Goal: Task Accomplishment & Management: Manage account settings

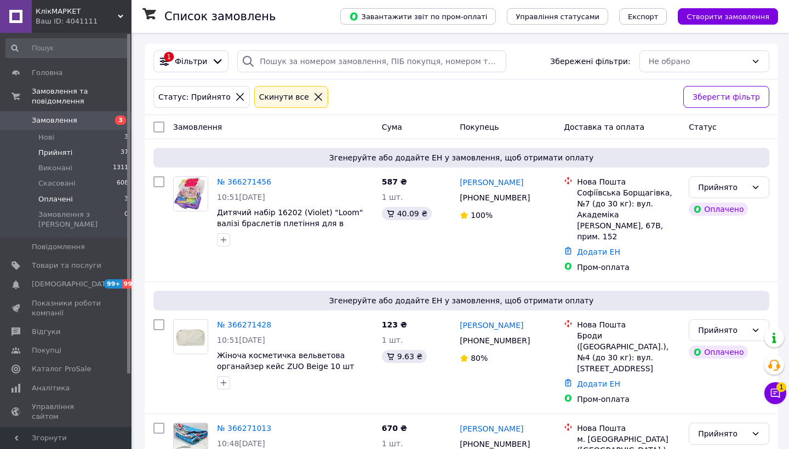
click at [107, 199] on li "Оплачені 3" at bounding box center [67, 199] width 135 height 15
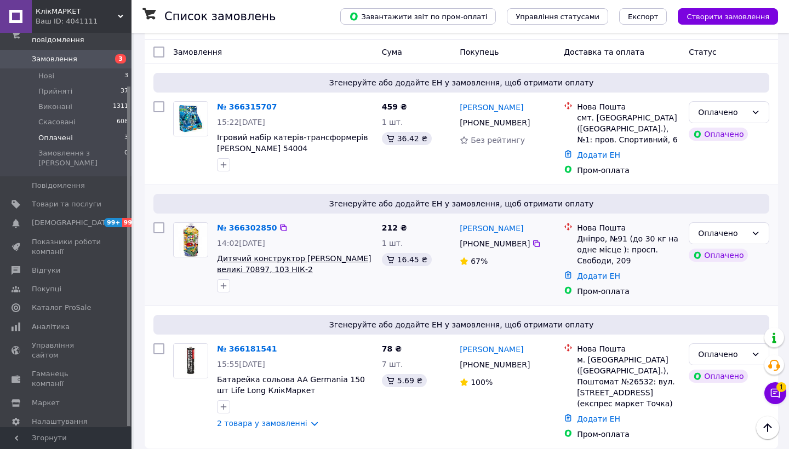
scroll to position [75, 0]
click at [262, 232] on link "№ 366302850" at bounding box center [247, 228] width 60 height 9
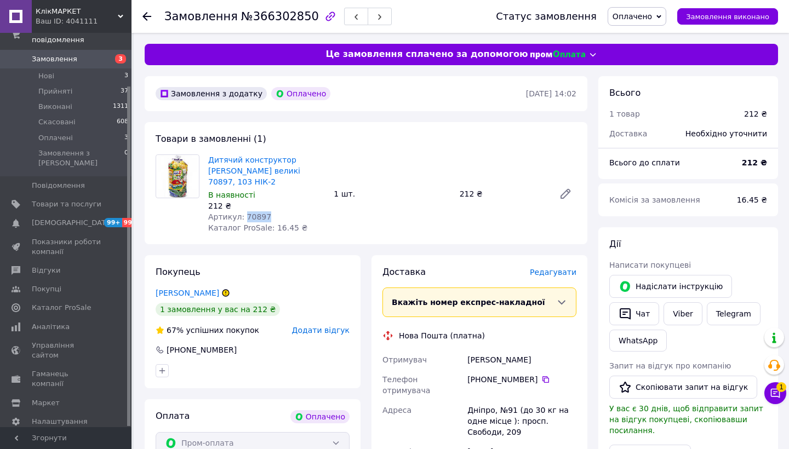
drag, startPoint x: 264, startPoint y: 213, endPoint x: 243, endPoint y: 211, distance: 20.3
click at [243, 213] on span "Артикул: 70897" at bounding box center [239, 217] width 63 height 9
copy span "70897"
drag, startPoint x: 239, startPoint y: 182, endPoint x: 207, endPoint y: 155, distance: 42.8
click at [207, 155] on div "Дитячий конструктор деталі КлікМаркет великі 70897, 103 НІК-2 В наявності 212 ₴…" at bounding box center [266, 193] width 125 height 83
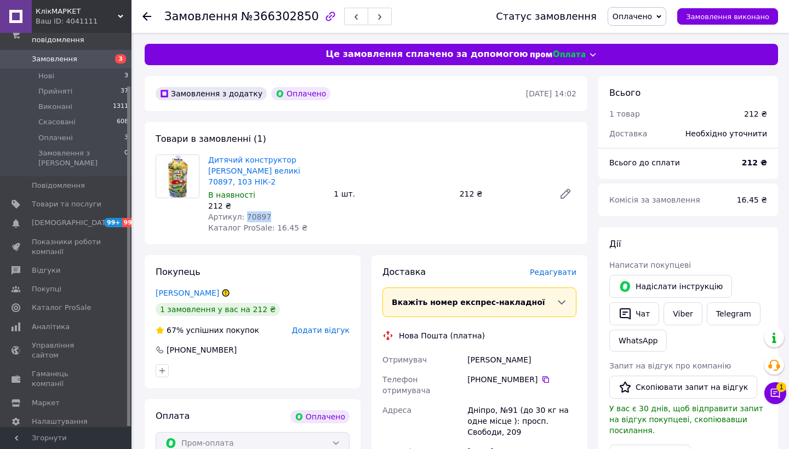
copy link "Дитячий конструктор [PERSON_NAME] великі 70897, 103 НІК-2"
click at [146, 13] on use at bounding box center [146, 16] width 9 height 9
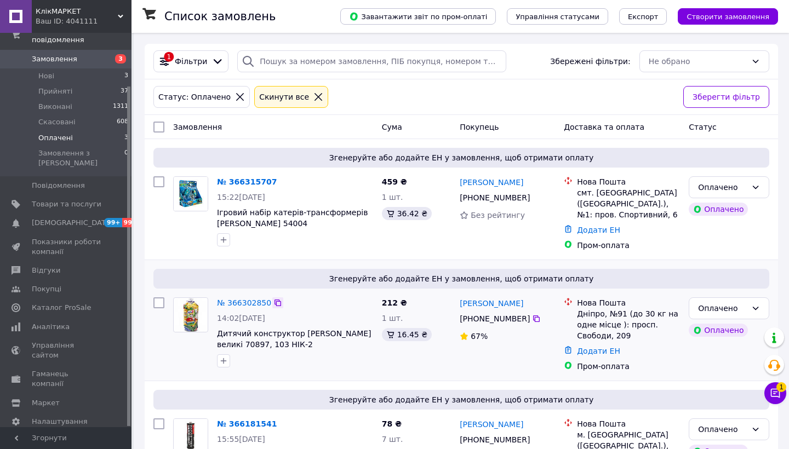
click at [279, 302] on icon at bounding box center [277, 303] width 9 height 9
click at [241, 299] on link "№ 366302850" at bounding box center [244, 303] width 54 height 9
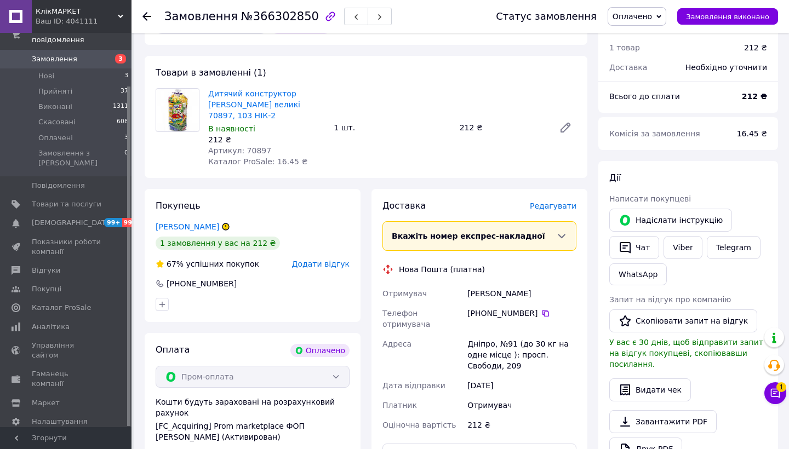
scroll to position [86, 0]
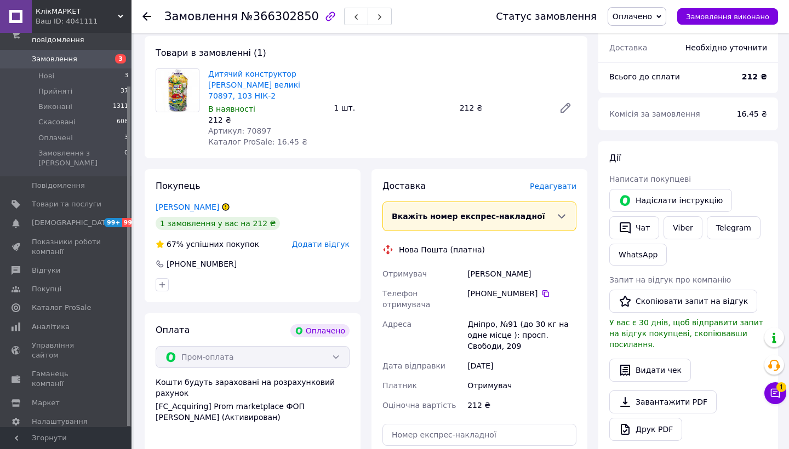
drag, startPoint x: 542, startPoint y: 272, endPoint x: 470, endPoint y: 268, distance: 72.4
click at [470, 268] on div "Сухоруков Андрей" at bounding box center [521, 274] width 113 height 20
copy div "Сухоруков Андрей"
drag, startPoint x: 536, startPoint y: 289, endPoint x: 490, endPoint y: 290, distance: 46.0
click at [490, 290] on div "[PHONE_NUMBER]" at bounding box center [521, 293] width 109 height 11
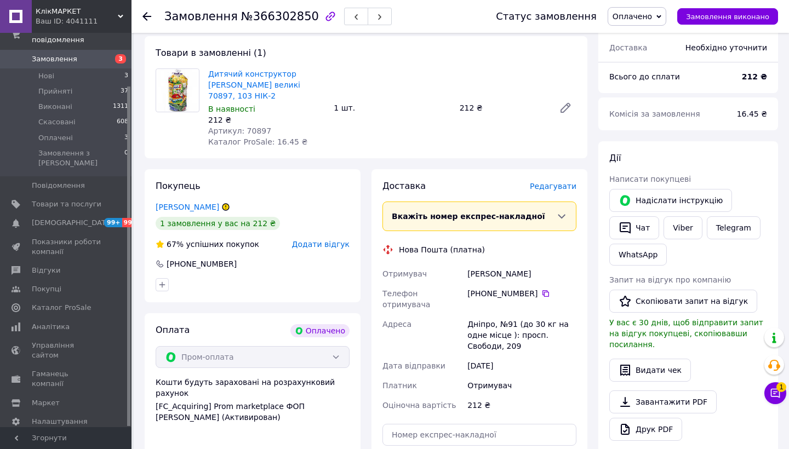
copy div "63 284 39 91"
click at [114, 139] on li "Оплачені 3" at bounding box center [67, 137] width 135 height 15
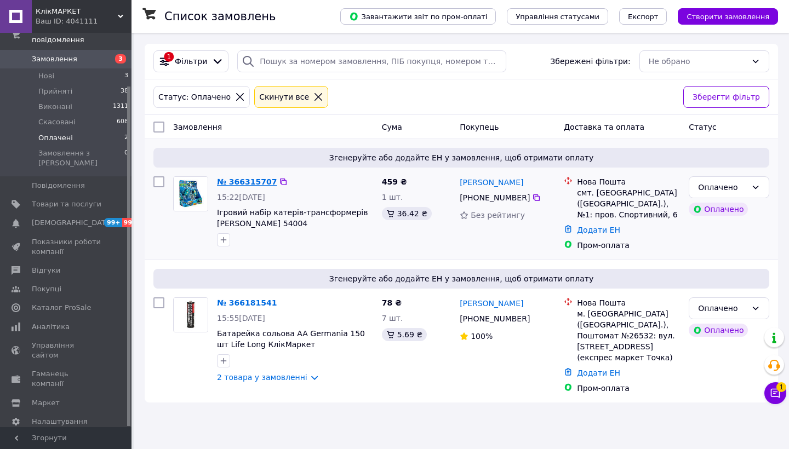
click at [264, 182] on link "№ 366315707" at bounding box center [247, 182] width 60 height 9
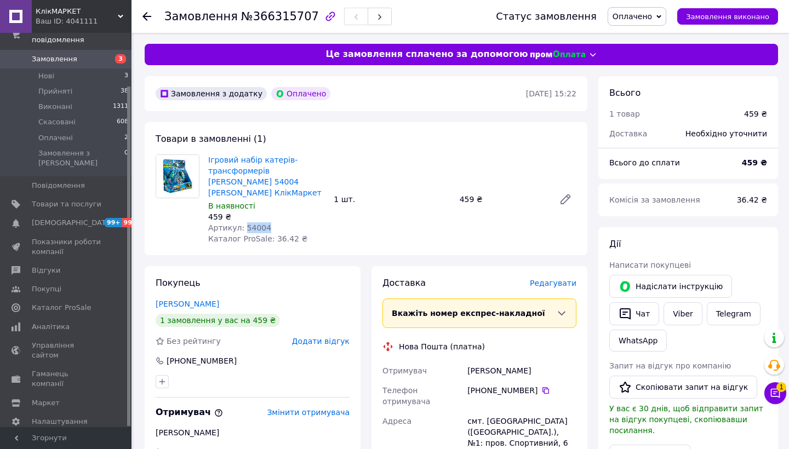
drag, startPoint x: 272, startPoint y: 217, endPoint x: 244, endPoint y: 212, distance: 27.8
click at [244, 222] on div "Артикул: 54004" at bounding box center [266, 227] width 117 height 11
copy span "54004"
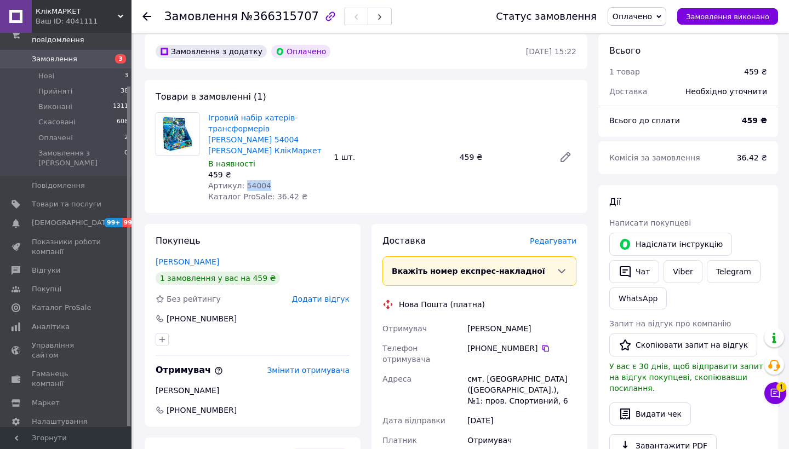
scroll to position [58, 0]
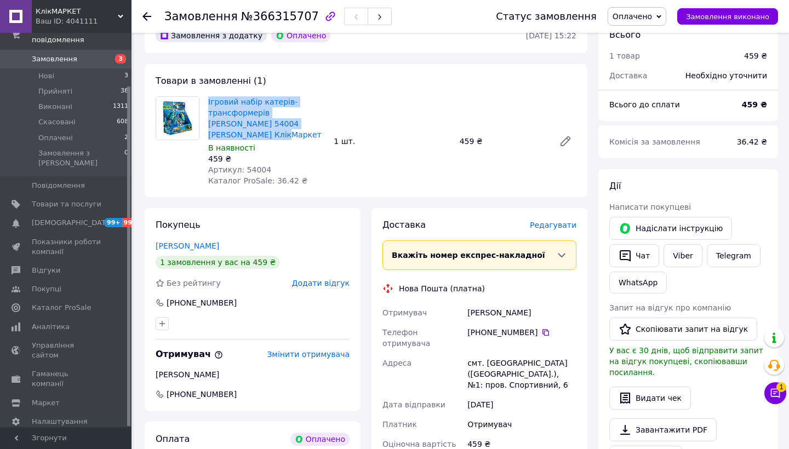
drag, startPoint x: 307, startPoint y: 125, endPoint x: 208, endPoint y: 98, distance: 102.9
click at [208, 98] on div "Ігровий набір катерів-трансформерів Прайм Аква 54004 Max Fuzion КлікМаркет В на…" at bounding box center [266, 141] width 125 height 94
copy link "Ігровий набір катерів-трансформерів [PERSON_NAME] 54004 [PERSON_NAME] КлікМаркет"
click at [150, 16] on use at bounding box center [146, 16] width 9 height 9
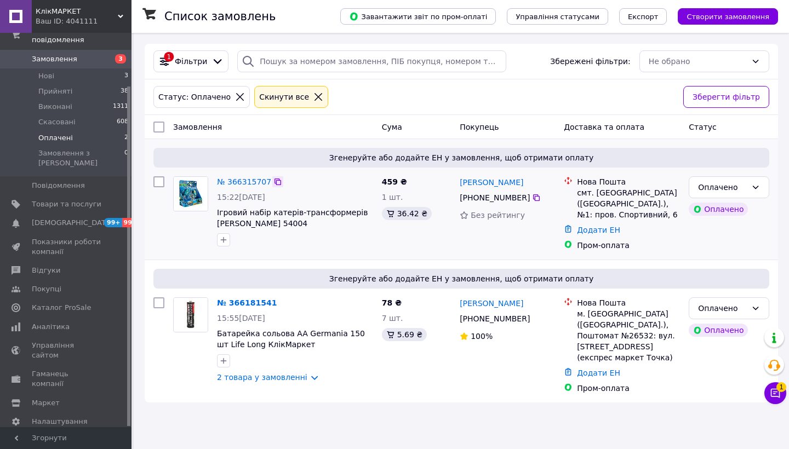
click at [277, 181] on icon at bounding box center [277, 182] width 9 height 9
click at [254, 178] on link "№ 366315707" at bounding box center [244, 182] width 54 height 9
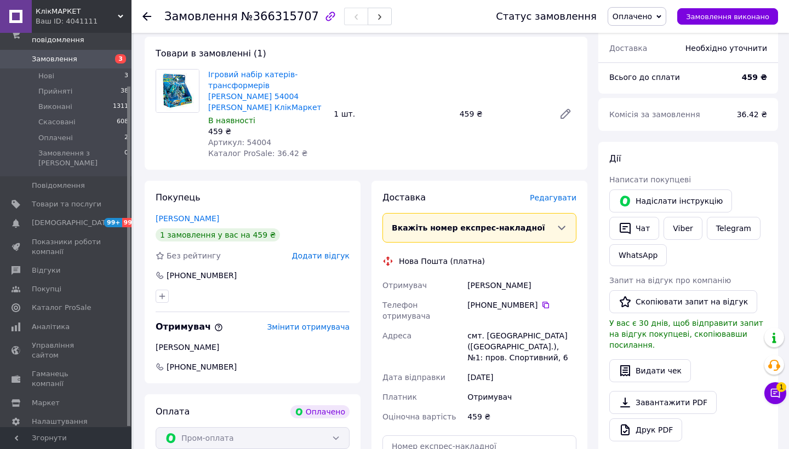
scroll to position [107, 0]
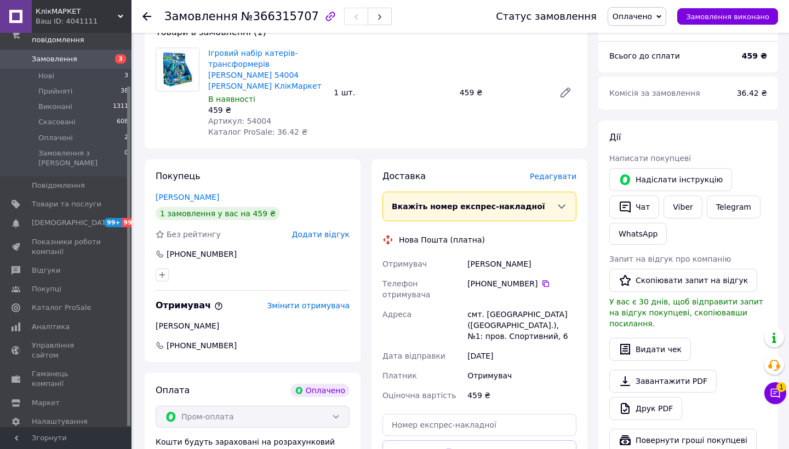
drag, startPoint x: 545, startPoint y: 250, endPoint x: 469, endPoint y: 250, distance: 75.6
click at [469, 254] on div "Пупенко Галина" at bounding box center [521, 264] width 113 height 20
copy div "Пупенко Галина"
drag, startPoint x: 540, startPoint y: 268, endPoint x: 490, endPoint y: 266, distance: 49.9
click at [490, 278] on div "+380 98 869 26 25" at bounding box center [521, 283] width 109 height 11
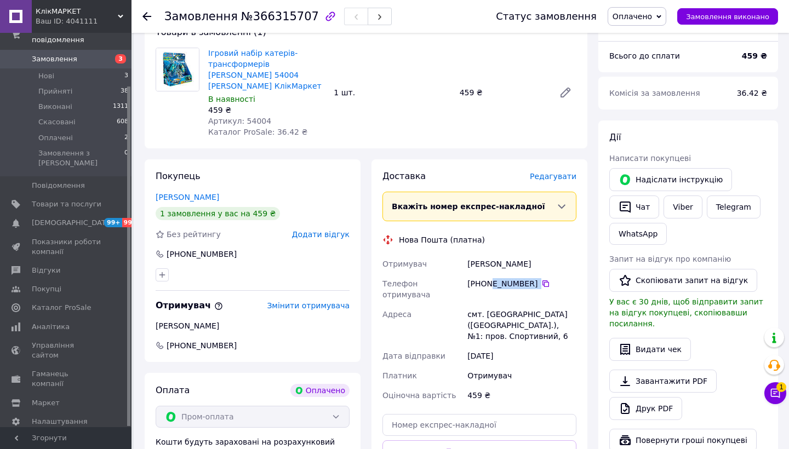
copy div "98 869 26 25"
drag, startPoint x: 275, startPoint y: 110, endPoint x: 243, endPoint y: 110, distance: 31.8
click at [243, 116] on div "Артикул: 54004" at bounding box center [266, 121] width 117 height 11
copy span "54004"
click at [67, 195] on link "Товари та послуги" at bounding box center [67, 204] width 135 height 19
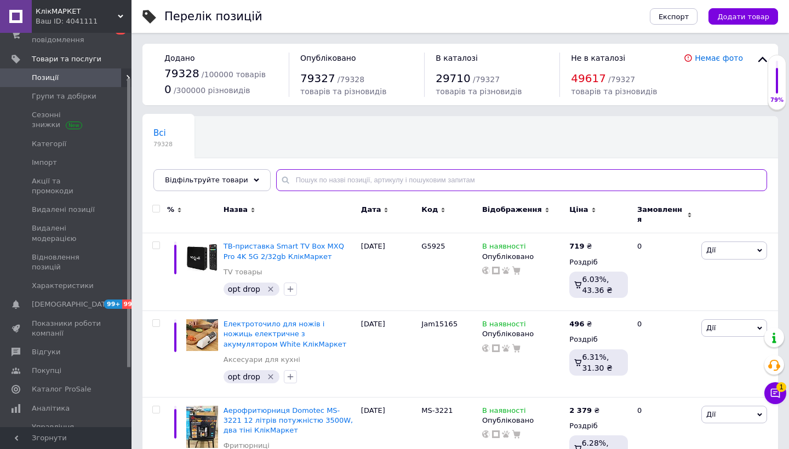
click at [315, 179] on input "text" at bounding box center [521, 180] width 491 height 22
paste input "54004"
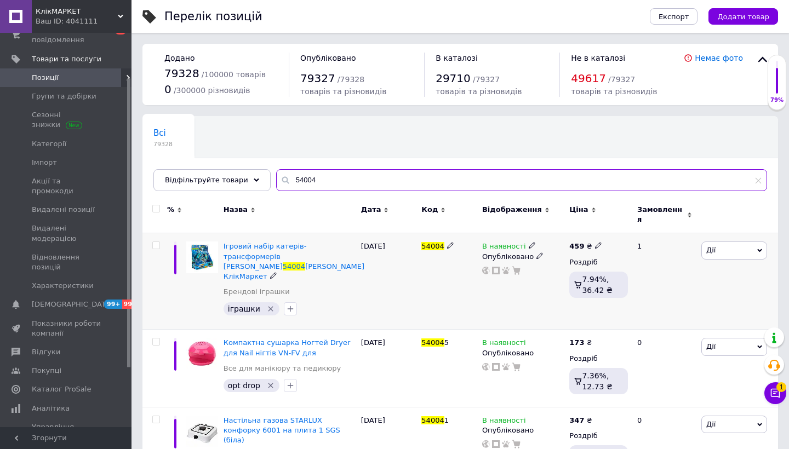
type input "54004"
click at [529, 242] on icon at bounding box center [532, 245] width 7 height 7
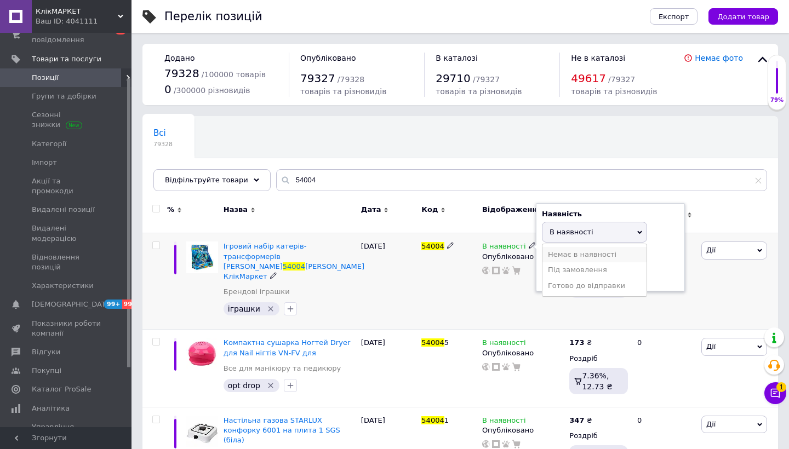
click at [556, 250] on li "Немає в наявності" at bounding box center [594, 254] width 104 height 15
click at [556, 266] on input at bounding box center [583, 275] width 83 height 22
type input "0"
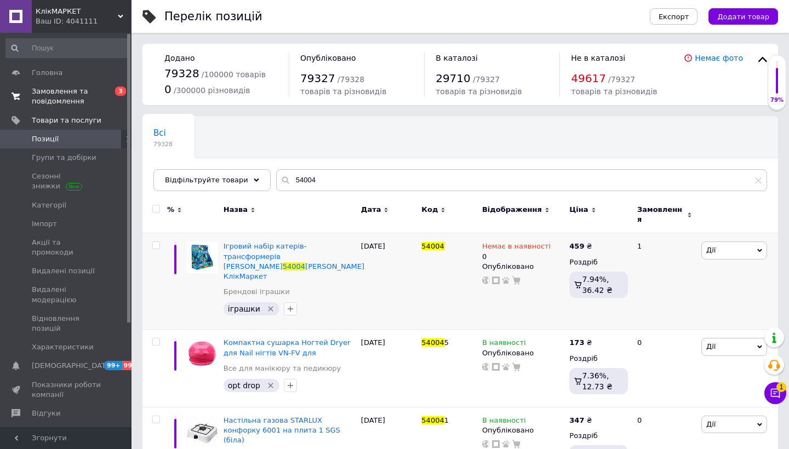
click at [87, 101] on span "Замовлення та повідомлення" at bounding box center [67, 97] width 70 height 20
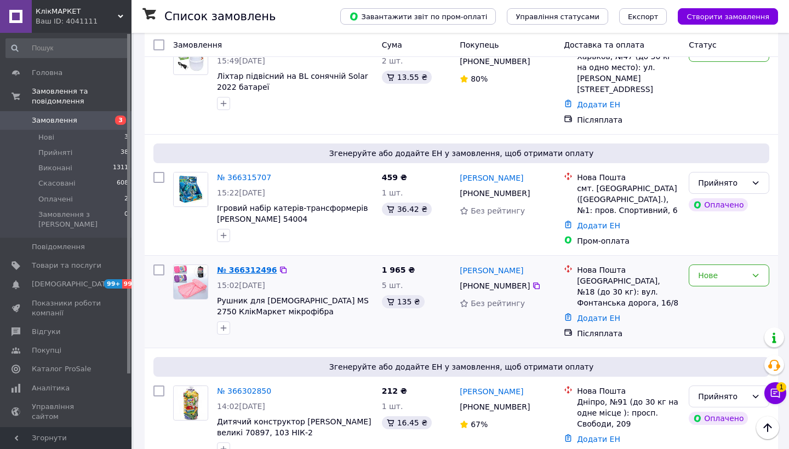
click at [236, 266] on link "№ 366312496" at bounding box center [247, 270] width 60 height 9
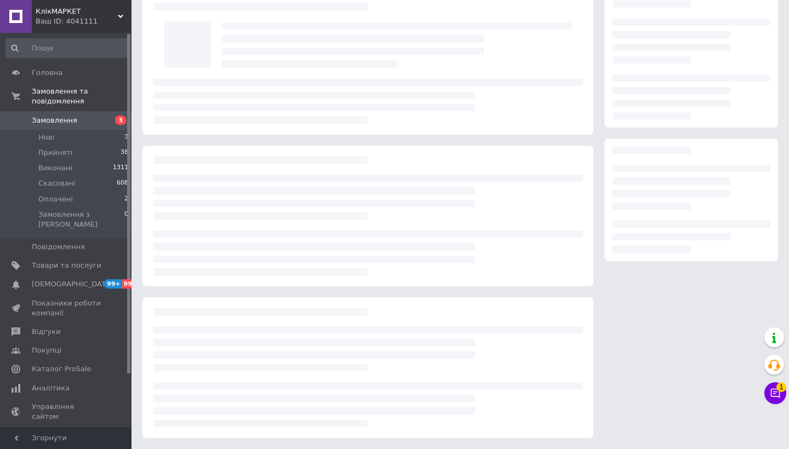
scroll to position [35, 0]
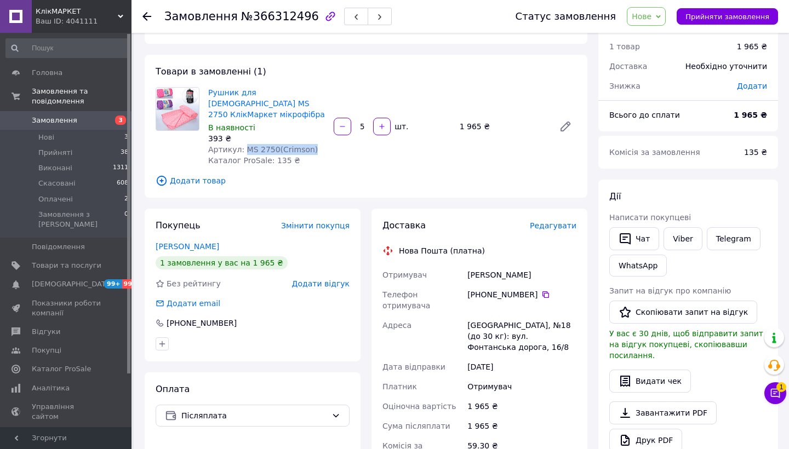
drag, startPoint x: 313, startPoint y: 136, endPoint x: 244, endPoint y: 134, distance: 69.1
click at [244, 144] on div "Артикул: MS 2750(Crimson)" at bounding box center [266, 149] width 117 height 11
copy span "MS 2750(Crimson)"
click at [773, 388] on icon at bounding box center [775, 393] width 11 height 11
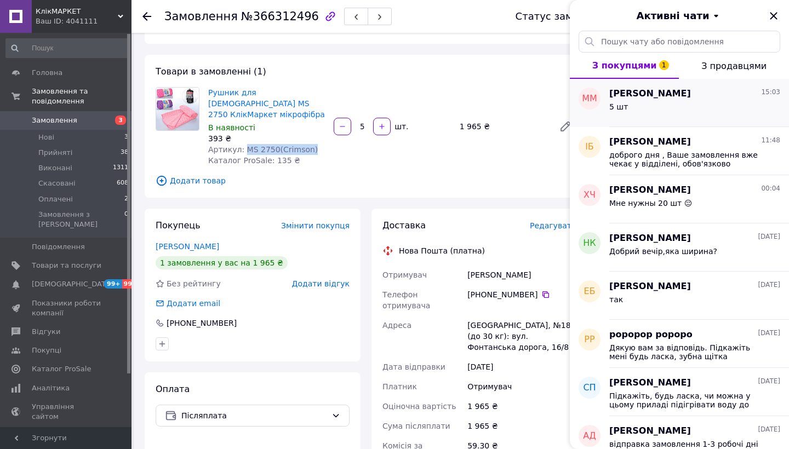
click at [728, 94] on div "Maria Mironova 15:03" at bounding box center [694, 94] width 171 height 13
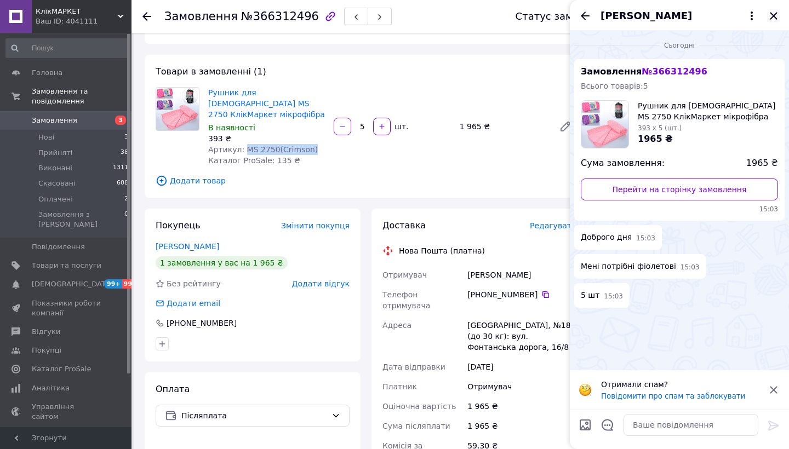
click at [772, 17] on icon "Закрити" at bounding box center [773, 15] width 7 height 7
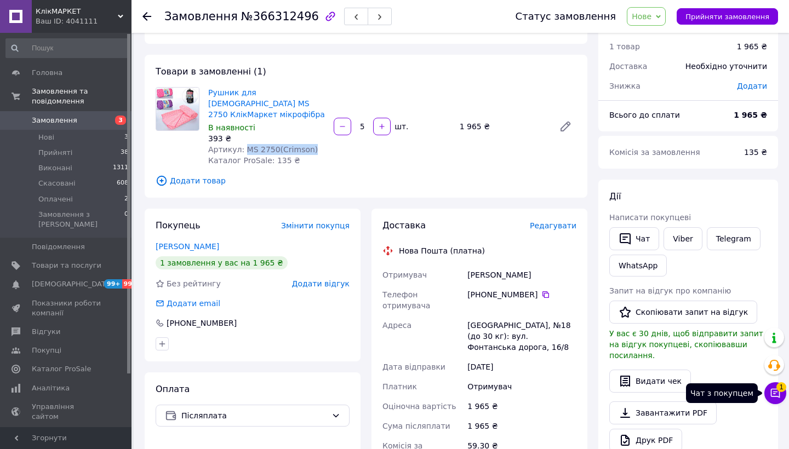
click at [771, 390] on icon at bounding box center [775, 393] width 9 height 9
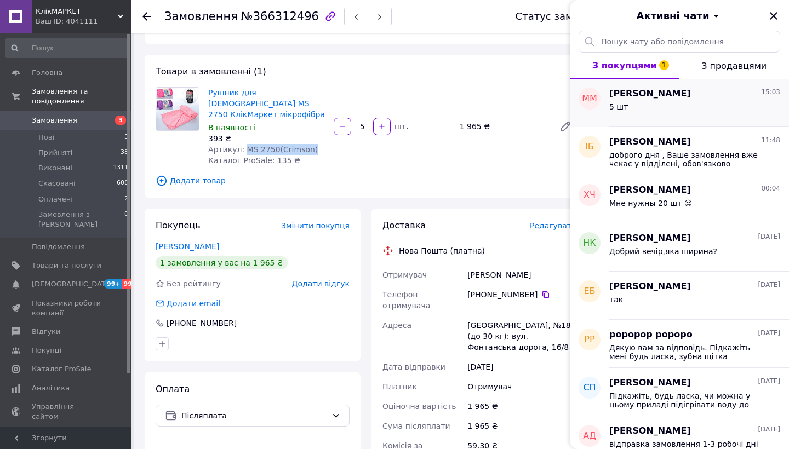
click at [714, 119] on div "Maria Mironova 15:03 5 шт" at bounding box center [699, 103] width 180 height 48
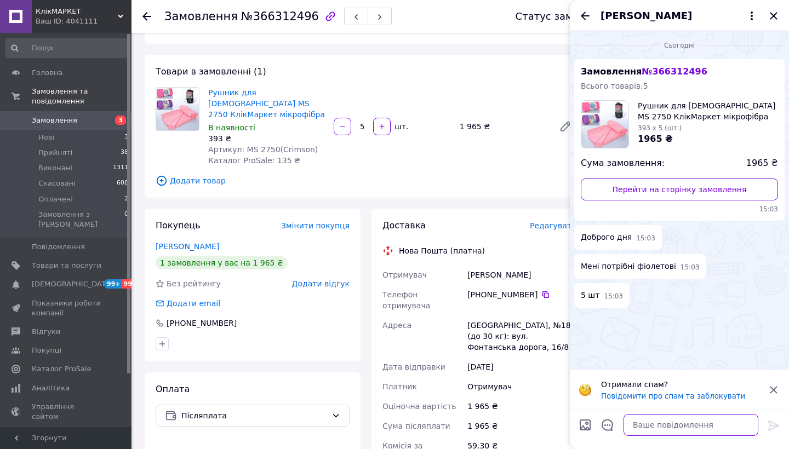
click at [691, 426] on textarea at bounding box center [691, 425] width 135 height 22
type textarea "добро"
click at [778, 15] on icon "Закрити" at bounding box center [773, 15] width 13 height 13
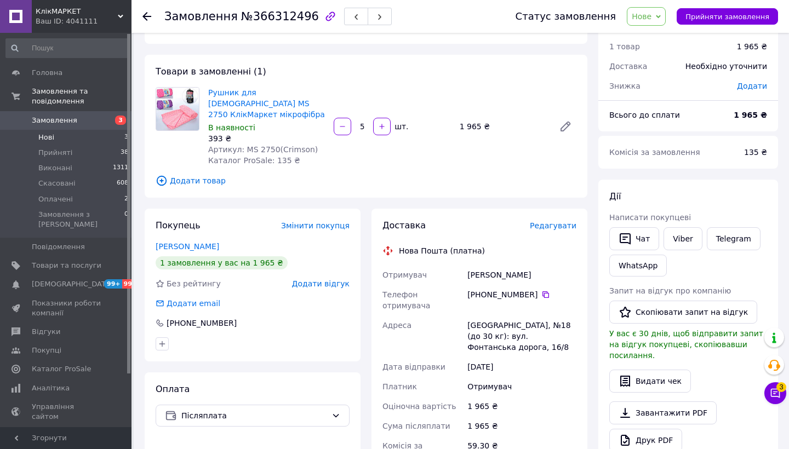
click at [95, 140] on li "Нові 3" at bounding box center [67, 137] width 135 height 15
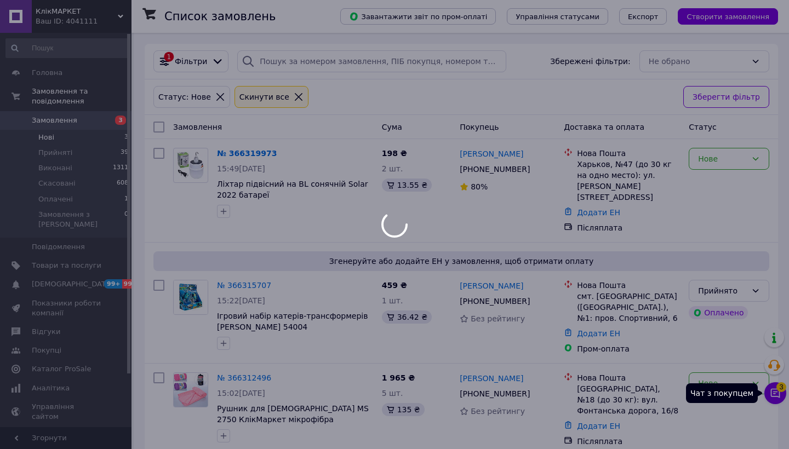
click at [780, 391] on span "3" at bounding box center [781, 387] width 10 height 10
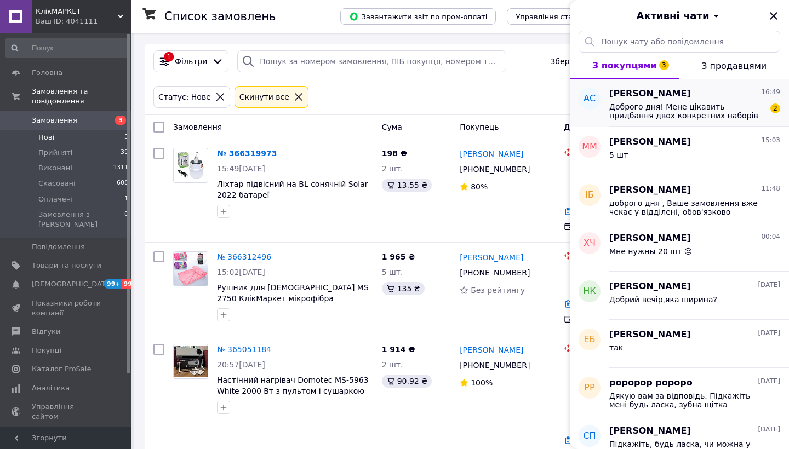
click at [762, 115] on span "Доброго дня! Мене цікавить придбання двох конкретних наборів із серії Конструкт…" at bounding box center [687, 111] width 156 height 18
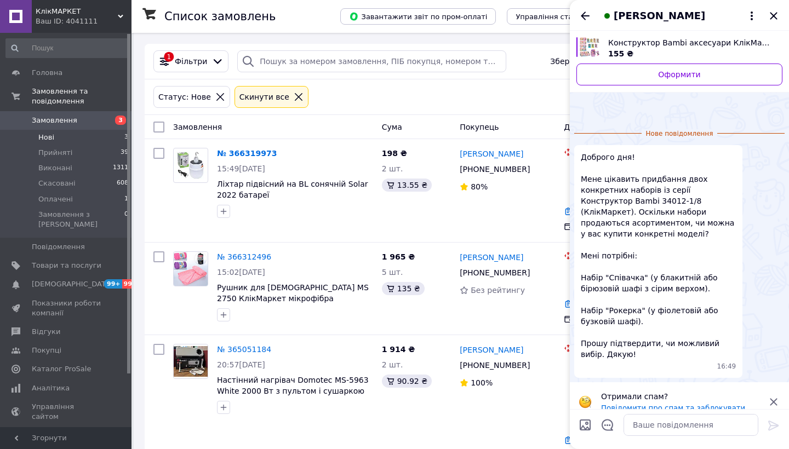
click at [593, 50] on img "Переглянути товар" at bounding box center [590, 47] width 20 height 20
click at [775, 398] on icon at bounding box center [773, 401] width 7 height 7
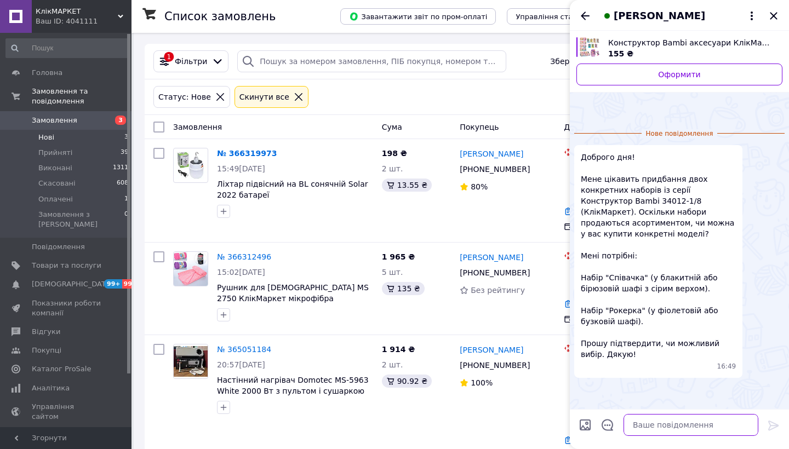
click at [669, 422] on textarea at bounding box center [691, 425] width 135 height 22
type textarea "доброго дня"
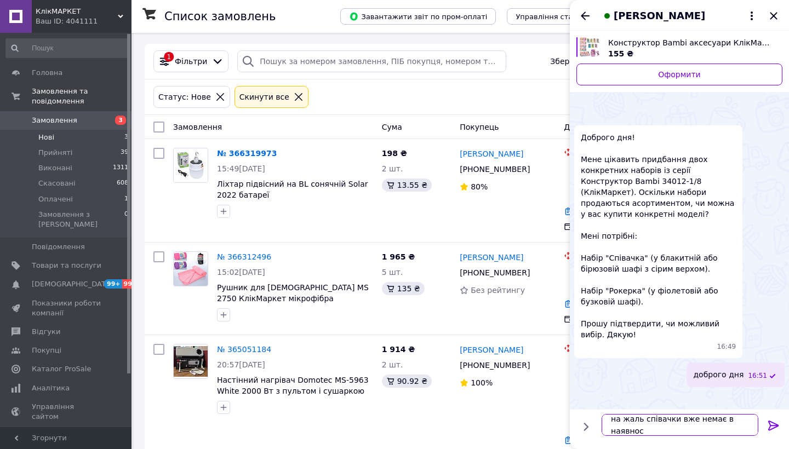
scroll to position [1, 0]
type textarea "на жаль співачки вже немає в наявності"
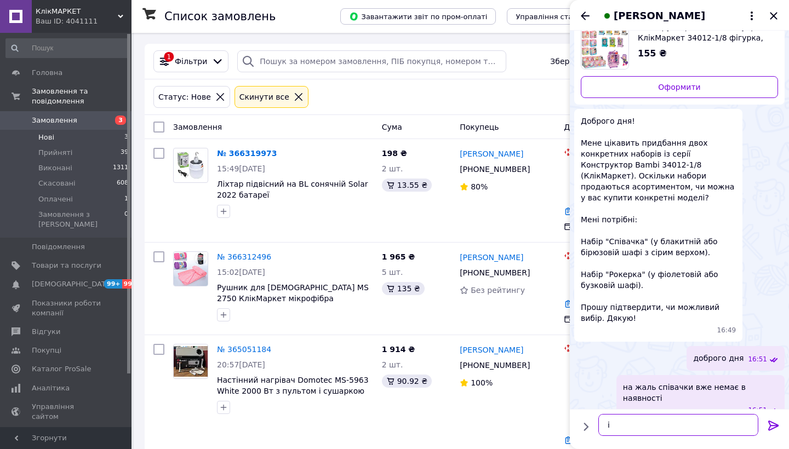
scroll to position [12, 0]
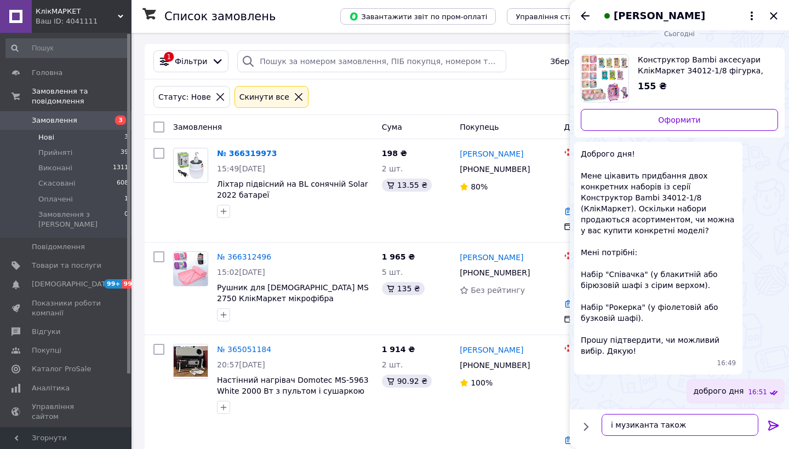
type textarea "і музиканта також"
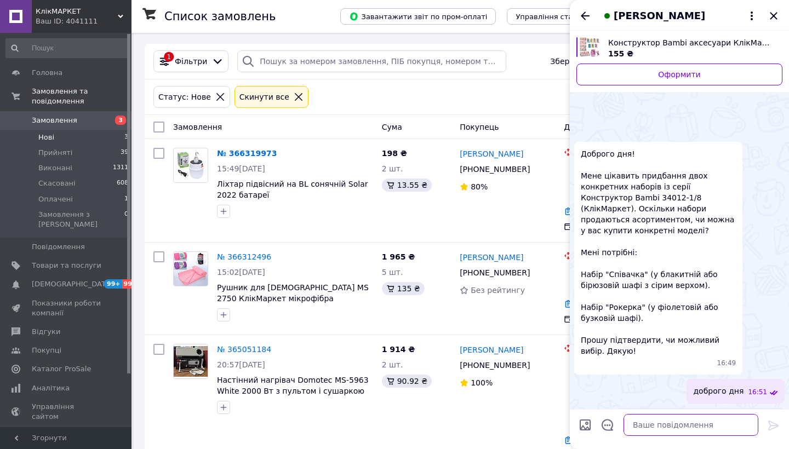
scroll to position [101, 0]
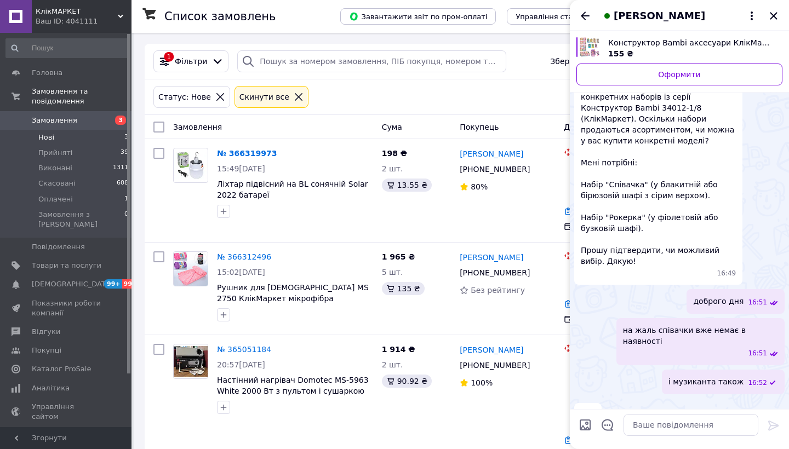
click at [103, 130] on li "Нові 3" at bounding box center [67, 137] width 135 height 15
click at [776, 14] on icon "Закрити" at bounding box center [773, 15] width 13 height 13
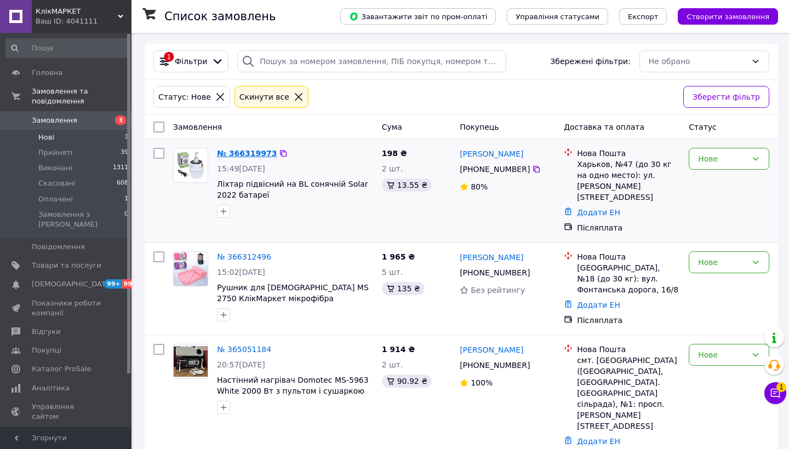
click at [251, 153] on link "№ 366319973" at bounding box center [247, 153] width 60 height 9
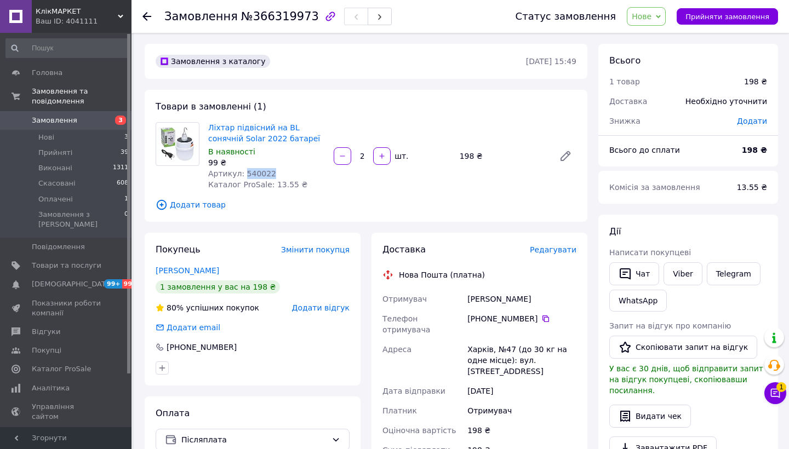
drag, startPoint x: 272, startPoint y: 173, endPoint x: 244, endPoint y: 172, distance: 28.0
click at [244, 172] on div "Артикул: 540022" at bounding box center [266, 173] width 117 height 11
drag, startPoint x: 304, startPoint y: 138, endPoint x: 210, endPoint y: 127, distance: 94.9
click at [210, 127] on span "Ліхтар підвісний на BL сонячній Solar 2022 батареї" at bounding box center [266, 133] width 117 height 22
click at [146, 11] on div at bounding box center [146, 16] width 9 height 11
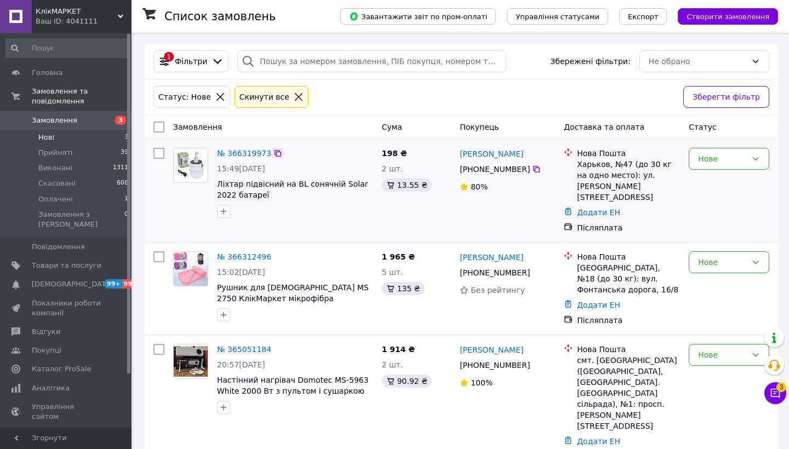
click at [276, 154] on icon at bounding box center [277, 153] width 9 height 9
click at [230, 149] on link "№ 366319973" at bounding box center [244, 153] width 54 height 9
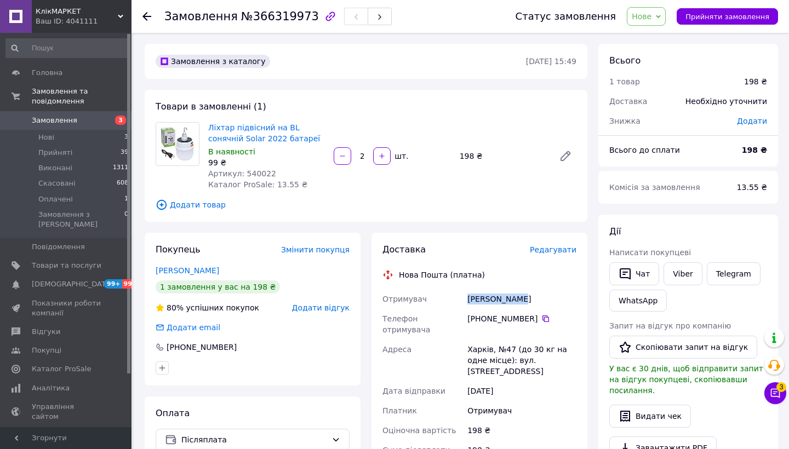
drag, startPoint x: 522, startPoint y: 295, endPoint x: 467, endPoint y: 293, distance: 54.9
click at [467, 293] on div "котик виктор" at bounding box center [521, 299] width 113 height 20
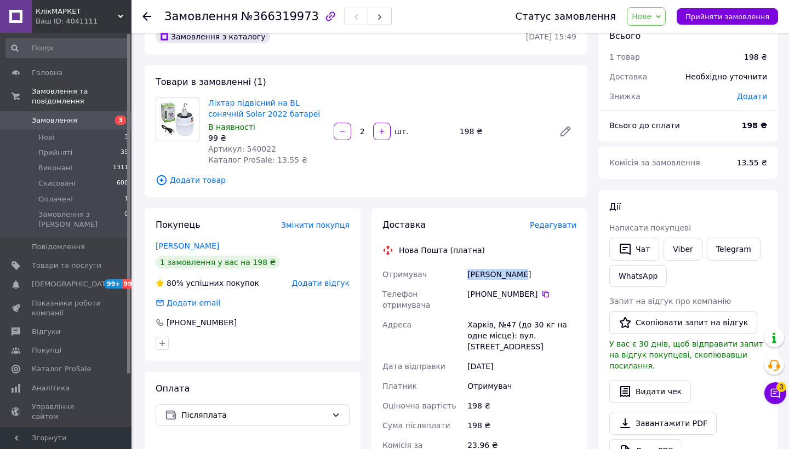
scroll to position [32, 0]
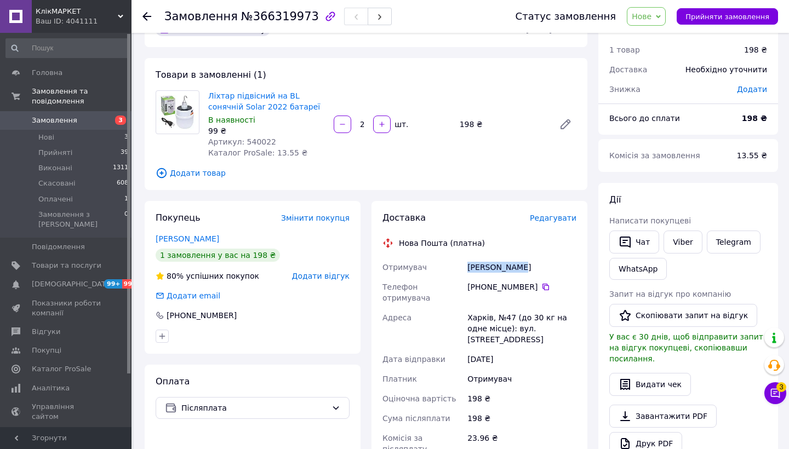
drag, startPoint x: 535, startPoint y: 287, endPoint x: 490, endPoint y: 283, distance: 44.5
click at [490, 283] on div "[PHONE_NUMBER]" at bounding box center [521, 287] width 109 height 11
click at [108, 153] on li "Прийняті 39" at bounding box center [67, 152] width 135 height 15
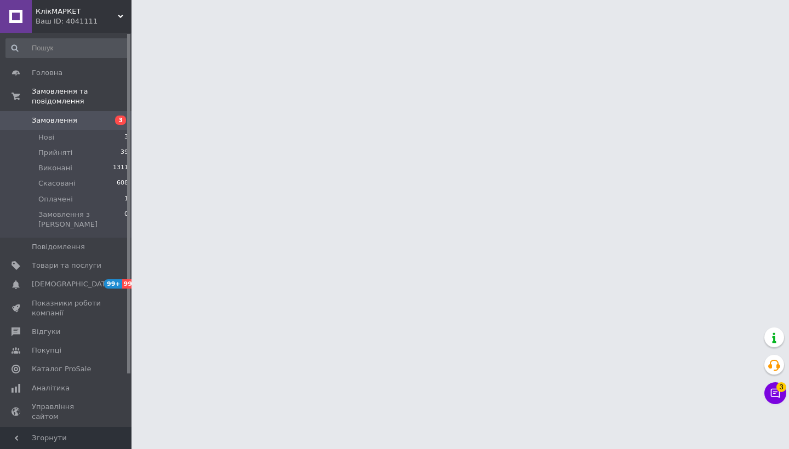
click at [776, 390] on icon at bounding box center [775, 393] width 11 height 11
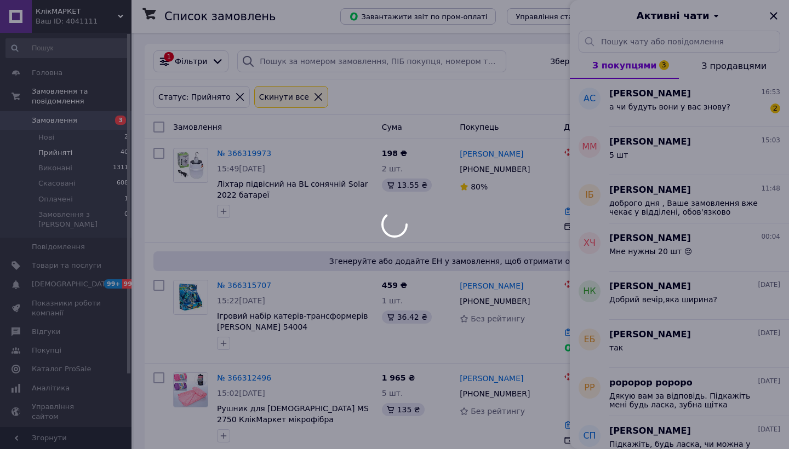
click at [748, 108] on div at bounding box center [394, 224] width 789 height 449
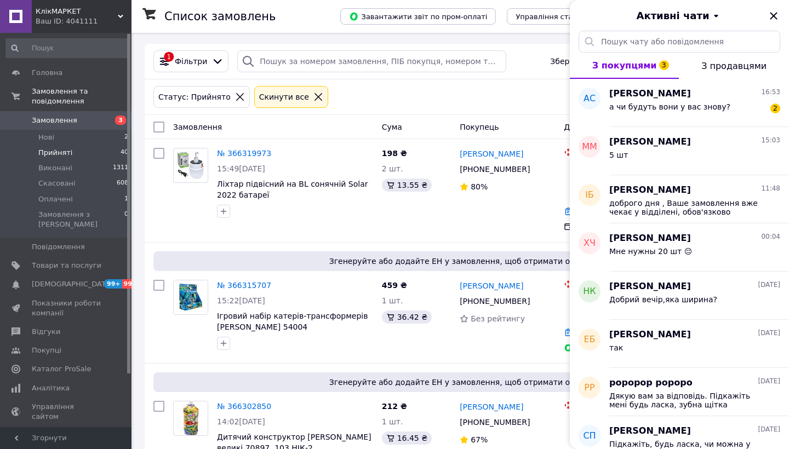
click at [748, 108] on div "а чи будуть вони у вас знову? 2" at bounding box center [694, 109] width 171 height 18
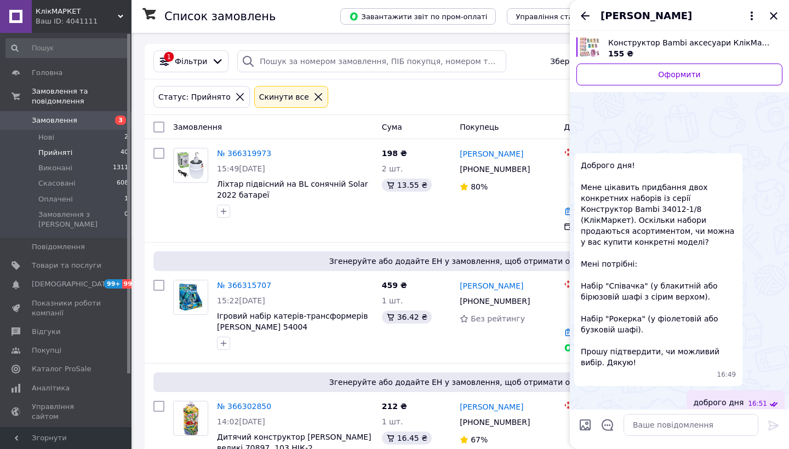
scroll to position [146, 0]
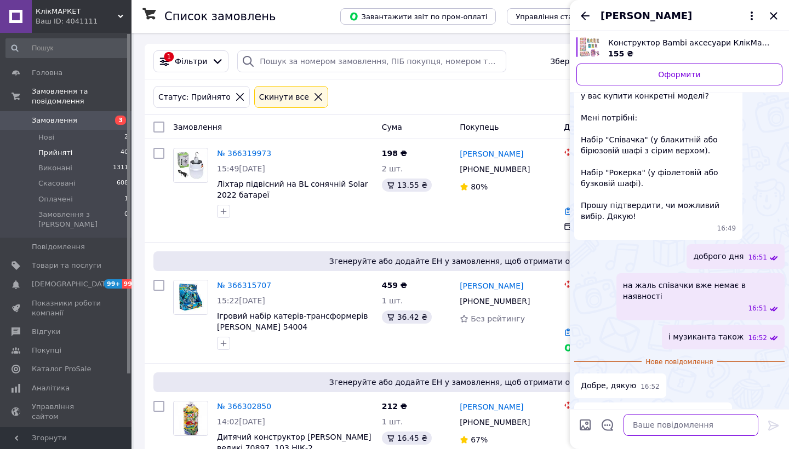
click at [669, 426] on textarea at bounding box center [691, 425] width 135 height 22
type textarea "мають бути але пізніше"
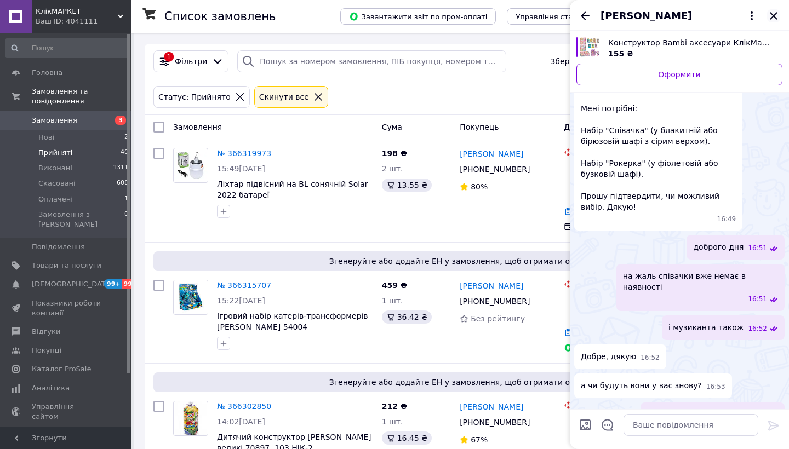
click at [771, 16] on icon "Закрити" at bounding box center [773, 15] width 13 height 13
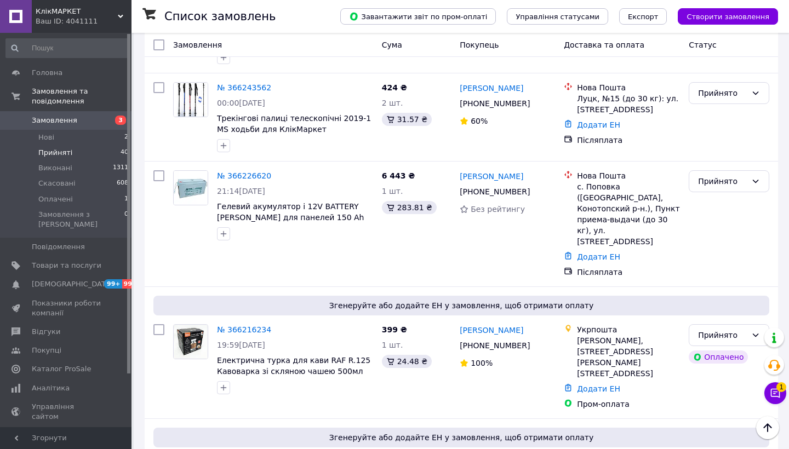
scroll to position [898, 0]
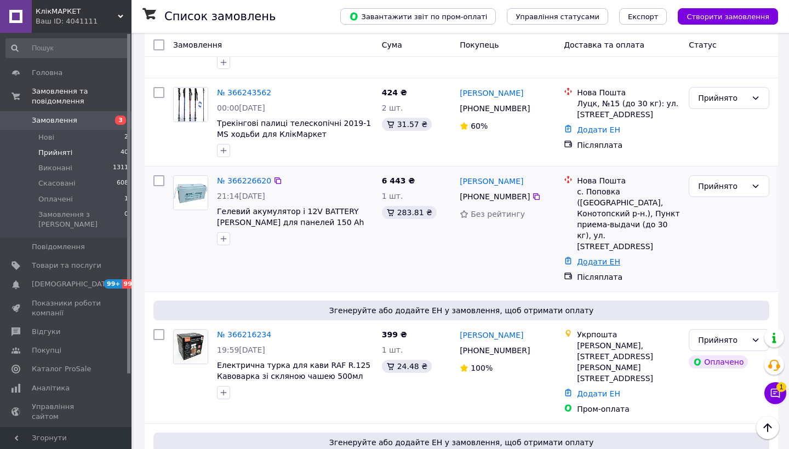
click at [592, 258] on link "Додати ЕН" at bounding box center [598, 262] width 43 height 9
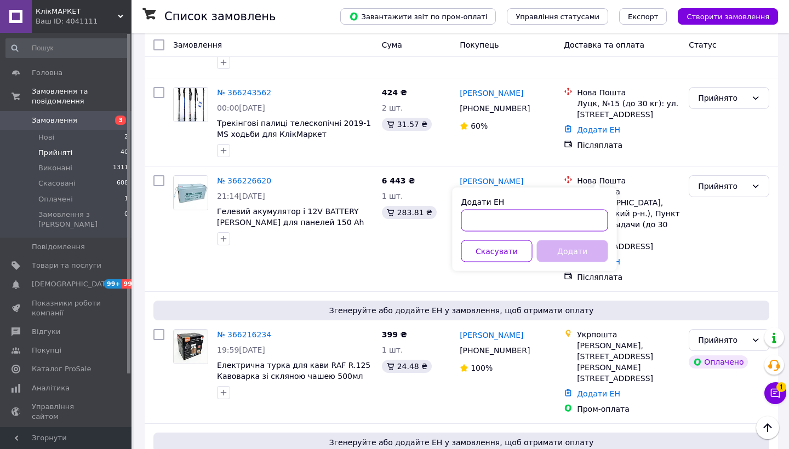
click at [575, 217] on input "Додати ЕН" at bounding box center [534, 221] width 147 height 22
paste input "20451269012929"
type input "20451269012929"
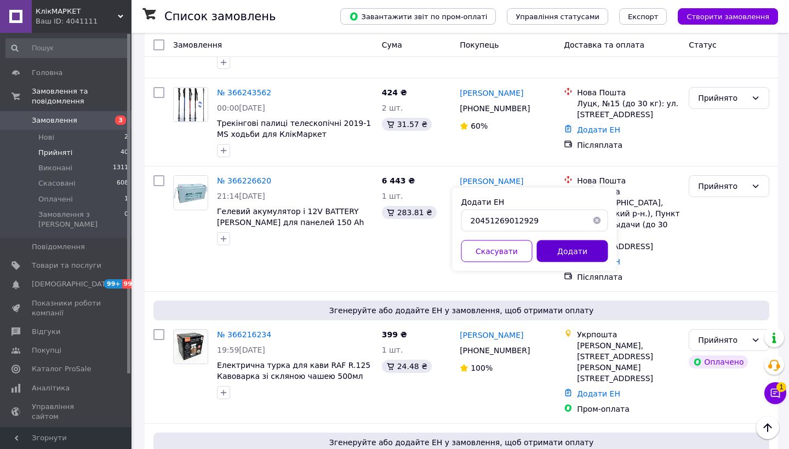
click at [593, 247] on button "Додати" at bounding box center [572, 252] width 71 height 22
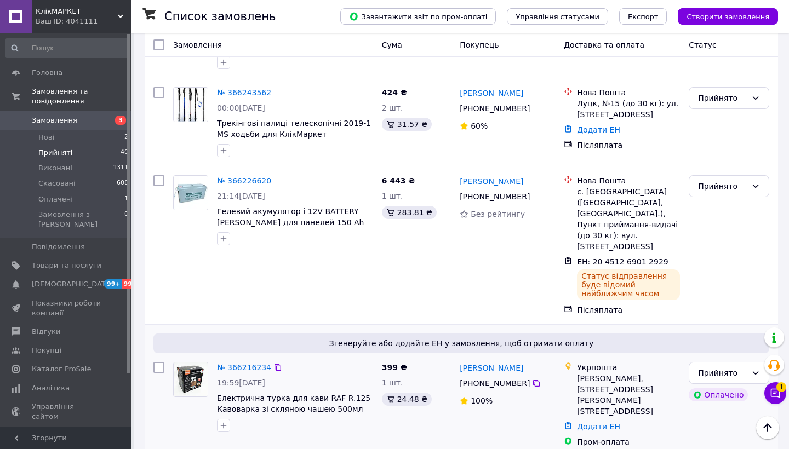
click at [599, 422] on link "Додати ЕН" at bounding box center [598, 426] width 43 height 9
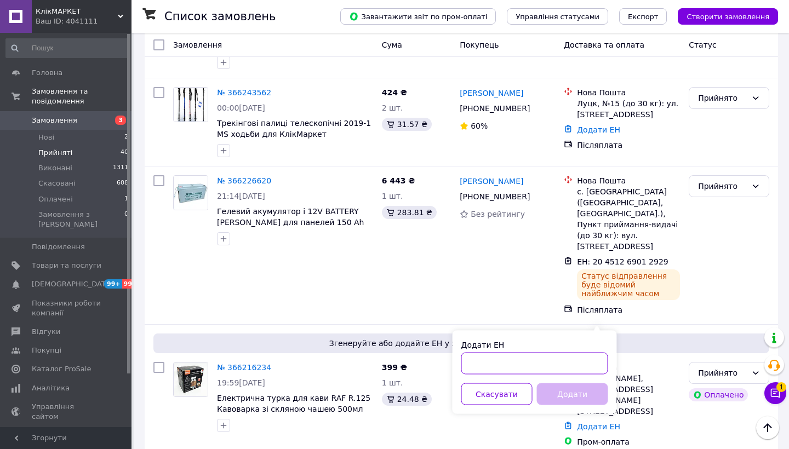
click at [557, 361] on input "Додати ЕН" at bounding box center [534, 364] width 147 height 22
paste input "0505383971300"
type input "0505383971300"
click at [576, 397] on button "Додати" at bounding box center [572, 395] width 71 height 22
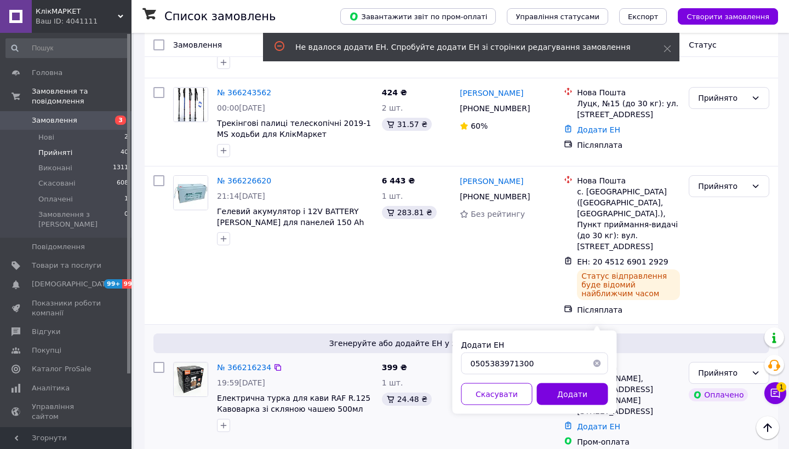
click at [683, 353] on div "Згенеруйте або додайте ЕН у замовлення, щоб отримати оплату № 366216234 19:59, …" at bounding box center [461, 391] width 633 height 132
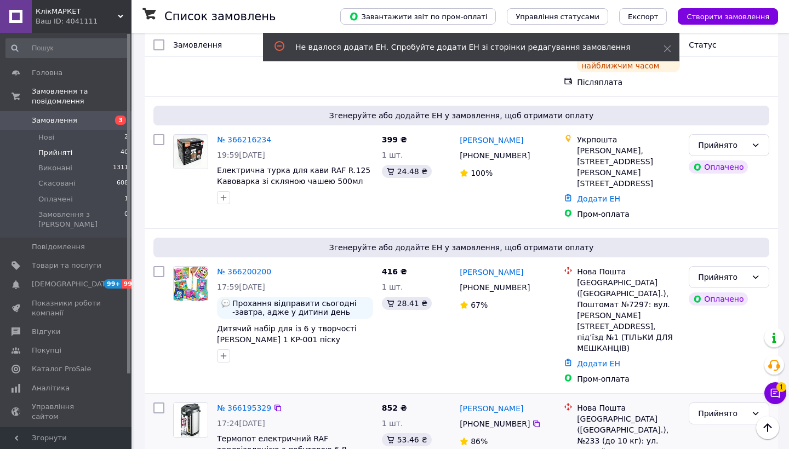
scroll to position [1128, 0]
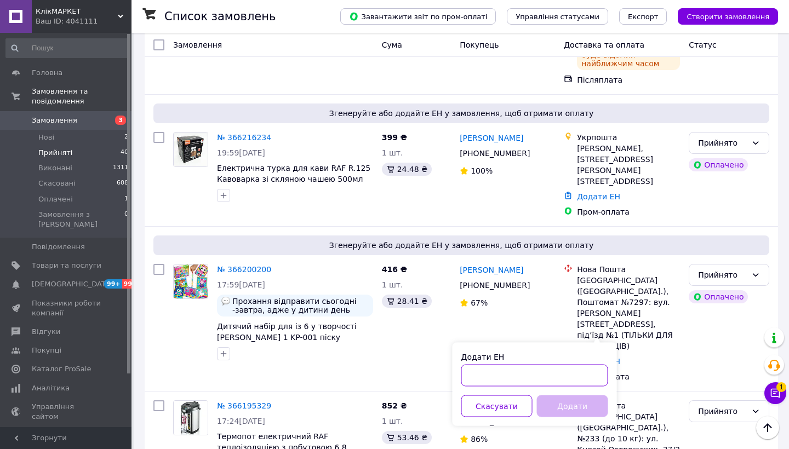
click at [565, 369] on input "Додати ЕН" at bounding box center [534, 376] width 147 height 22
paste input "20451268899947"
type input "20451268899947"
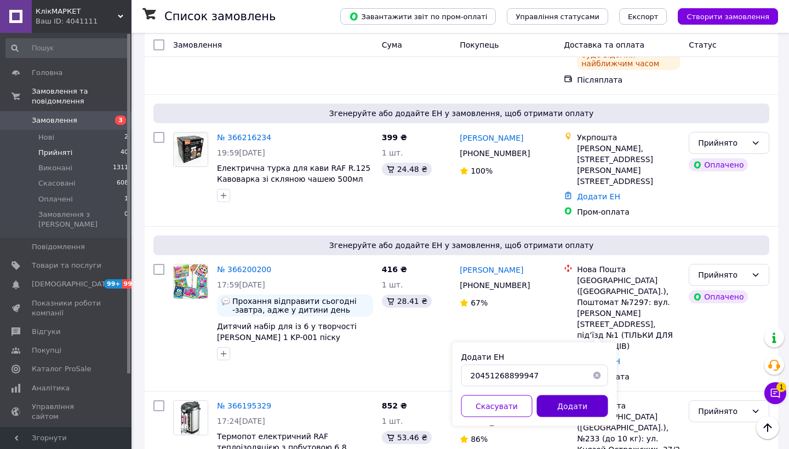
click at [571, 403] on button "Додати" at bounding box center [572, 407] width 71 height 22
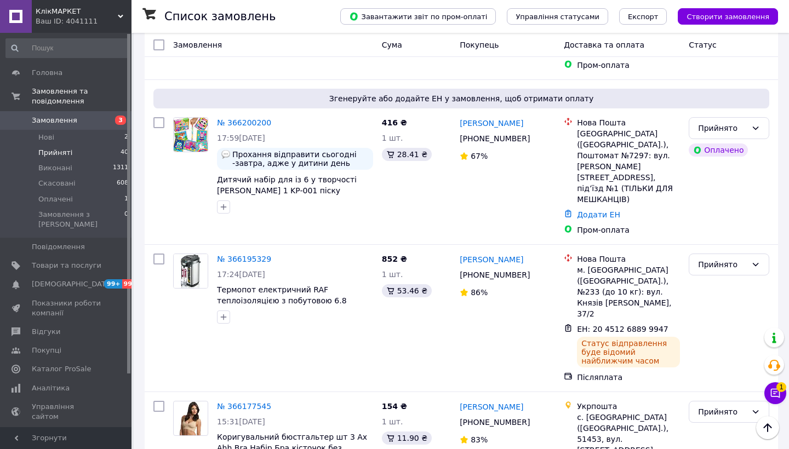
scroll to position [1287, 0]
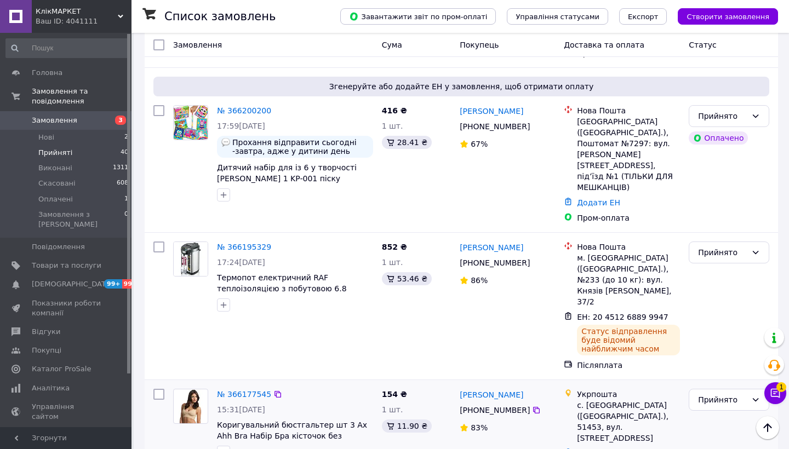
click at [586, 449] on link "Додати ЕН" at bounding box center [598, 453] width 43 height 9
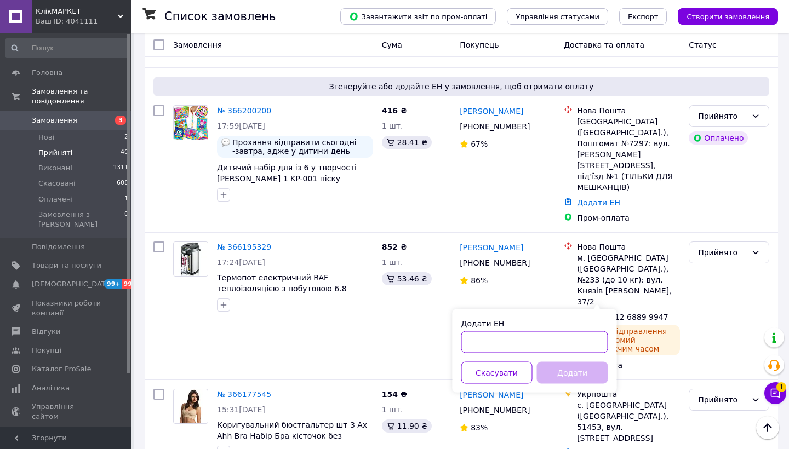
click at [560, 340] on input "Додати ЕН" at bounding box center [534, 342] width 147 height 22
paste input "0505383995579"
type input "0505383995579"
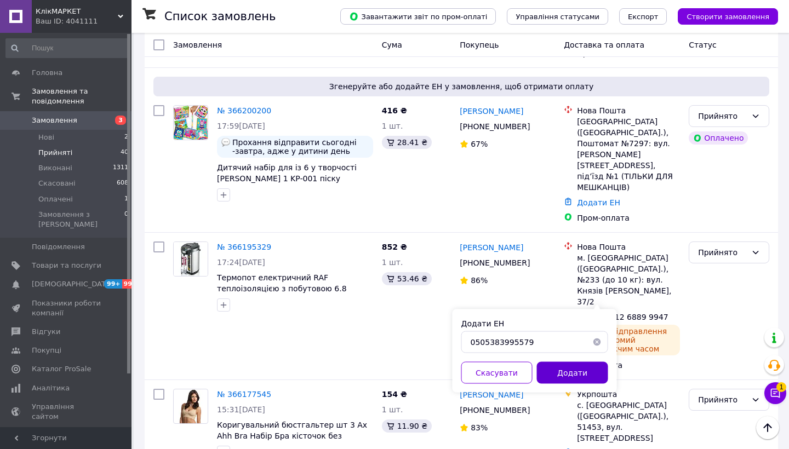
click at [567, 368] on button "Додати" at bounding box center [572, 373] width 71 height 22
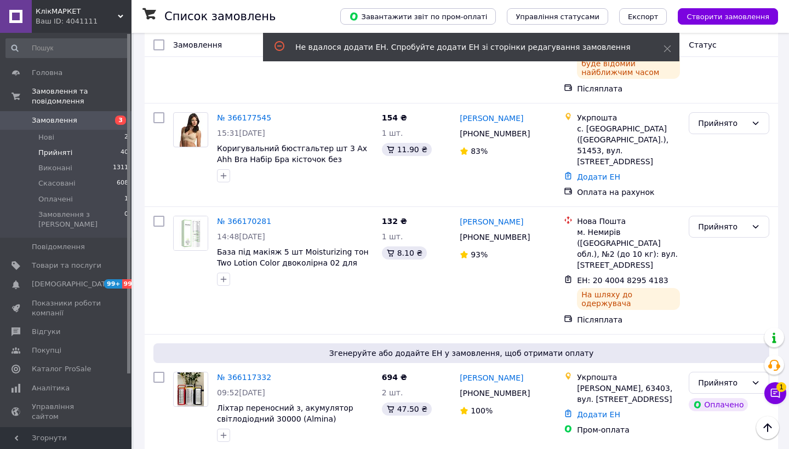
scroll to position [1565, 0]
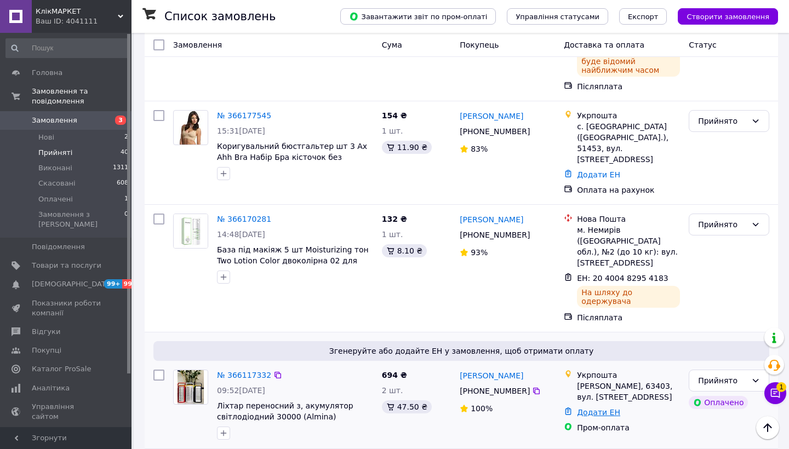
click at [596, 408] on link "Додати ЕН" at bounding box center [598, 412] width 43 height 9
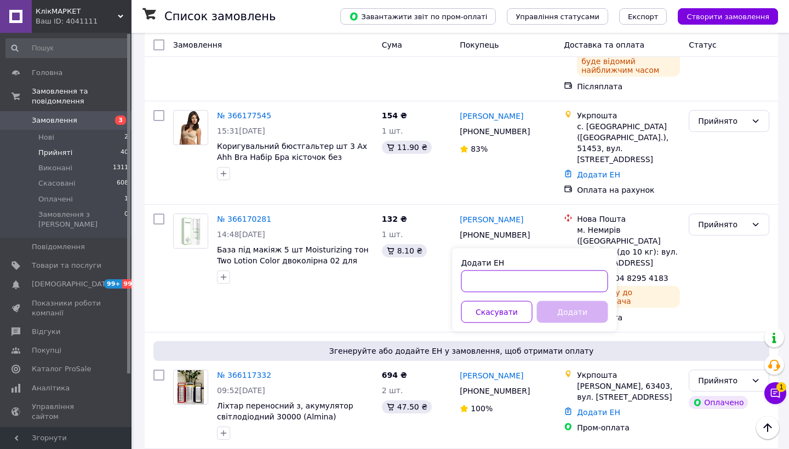
click at [574, 285] on input "Додати ЕН" at bounding box center [534, 282] width 147 height 22
paste input "0505383998608"
type input "0505383998608"
click at [578, 322] on button "Додати" at bounding box center [572, 312] width 71 height 22
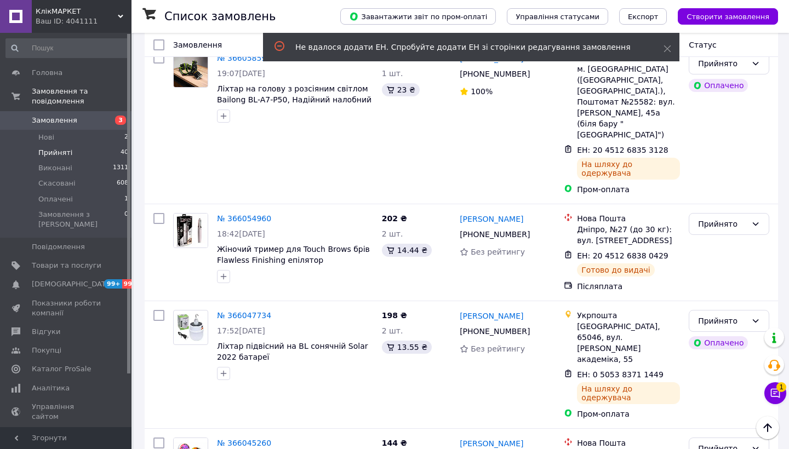
scroll to position [1970, 0]
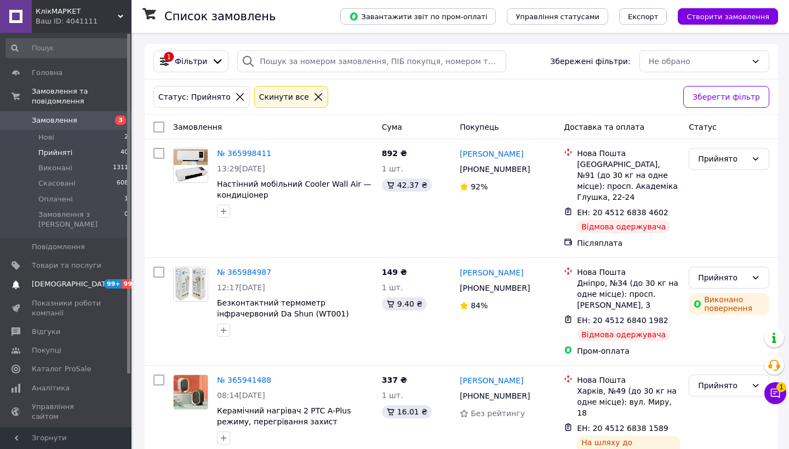
click at [63, 279] on span "[DEMOGRAPHIC_DATA]" at bounding box center [72, 284] width 81 height 10
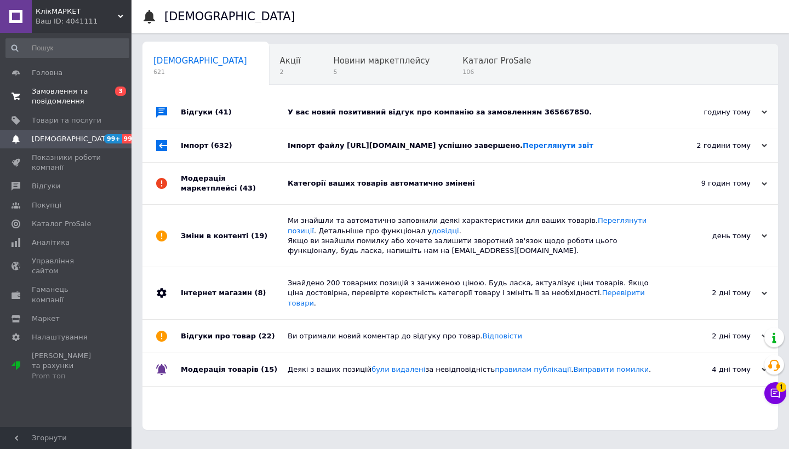
click at [82, 100] on span "Замовлення та повідомлення" at bounding box center [67, 97] width 70 height 20
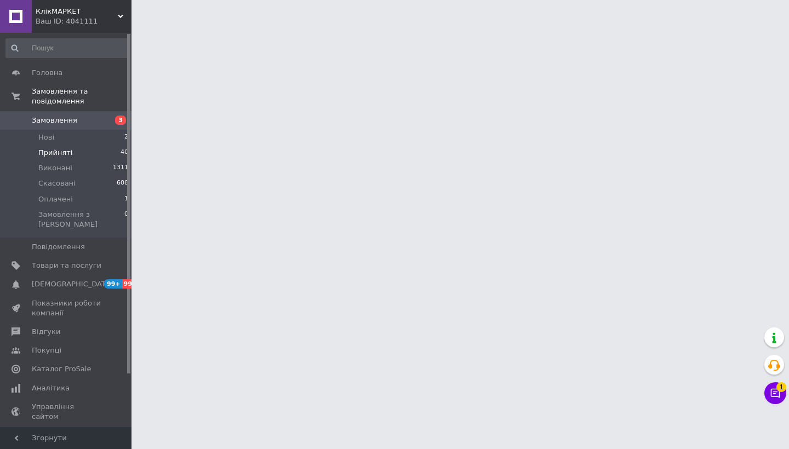
click at [84, 154] on li "Прийняті 40" at bounding box center [67, 152] width 135 height 15
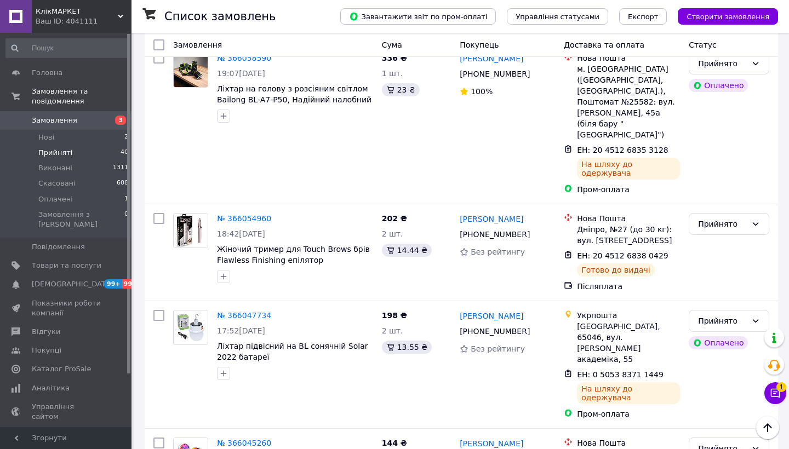
scroll to position [1970, 0]
drag, startPoint x: 196, startPoint y: 426, endPoint x: 188, endPoint y: 426, distance: 7.1
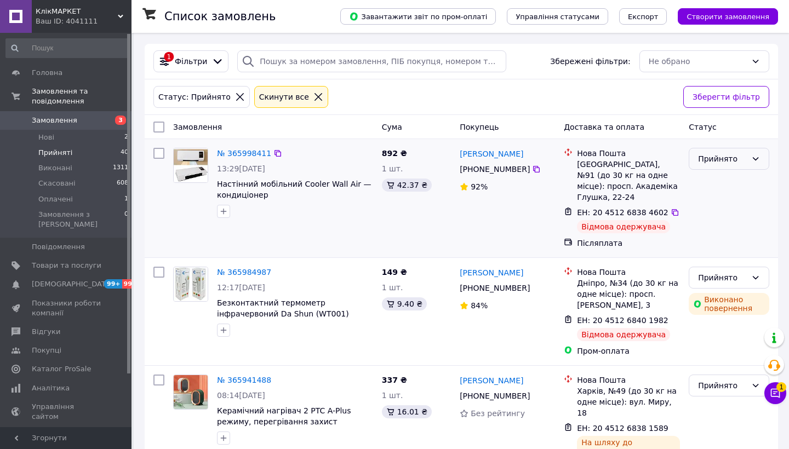
click at [729, 165] on div "Прийнято" at bounding box center [729, 159] width 81 height 22
click at [721, 198] on li "Скасовано" at bounding box center [728, 202] width 79 height 20
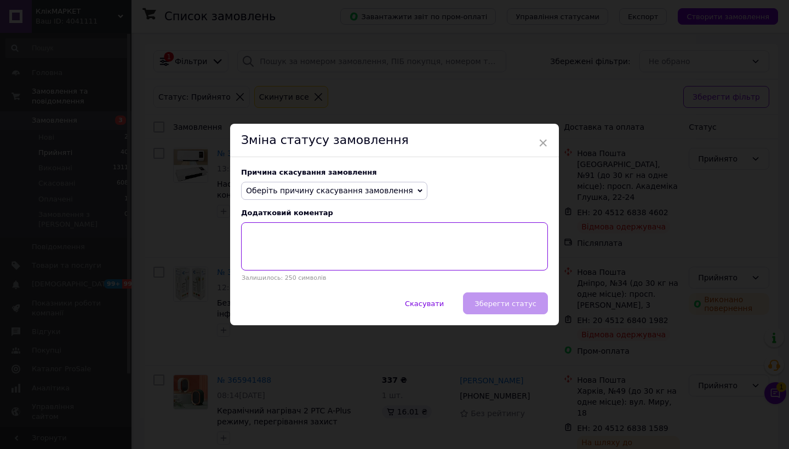
click at [444, 223] on textarea at bounding box center [394, 246] width 307 height 48
type textarea "відмова одержувача"
click at [394, 197] on span "Оберіть причину скасування замовлення" at bounding box center [334, 191] width 186 height 19
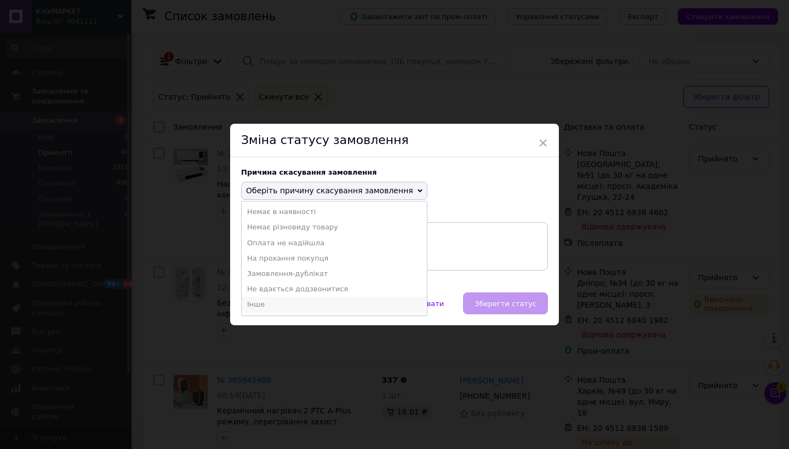
click at [352, 304] on li "Інше" at bounding box center [334, 304] width 185 height 15
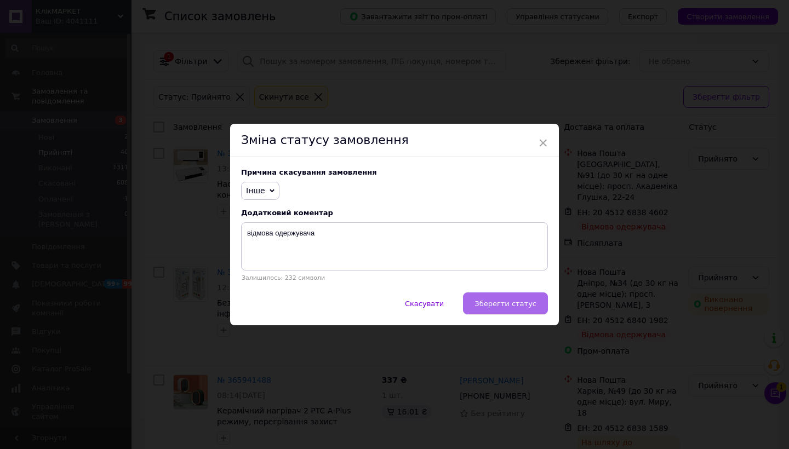
click at [485, 300] on span "Зберегти статус" at bounding box center [506, 304] width 62 height 8
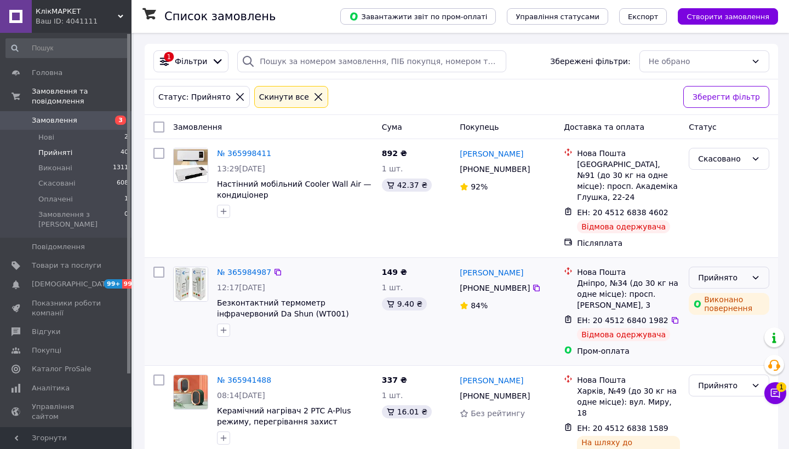
click at [717, 272] on div "Прийнято" at bounding box center [722, 278] width 49 height 12
click at [710, 307] on li "Скасовано" at bounding box center [728, 310] width 79 height 20
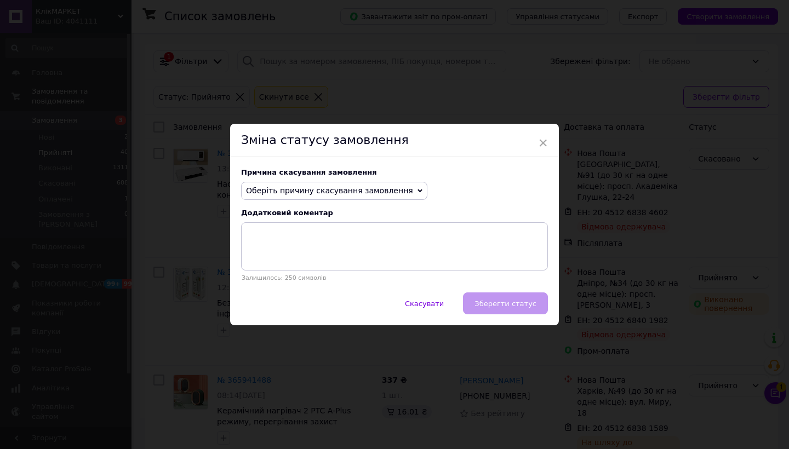
click at [385, 192] on span "Оберіть причину скасування замовлення" at bounding box center [329, 190] width 167 height 9
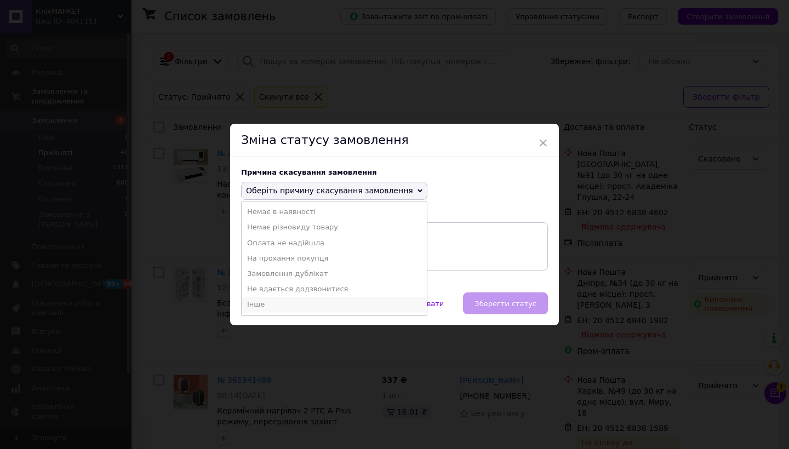
click at [353, 299] on li "Інше" at bounding box center [334, 304] width 185 height 15
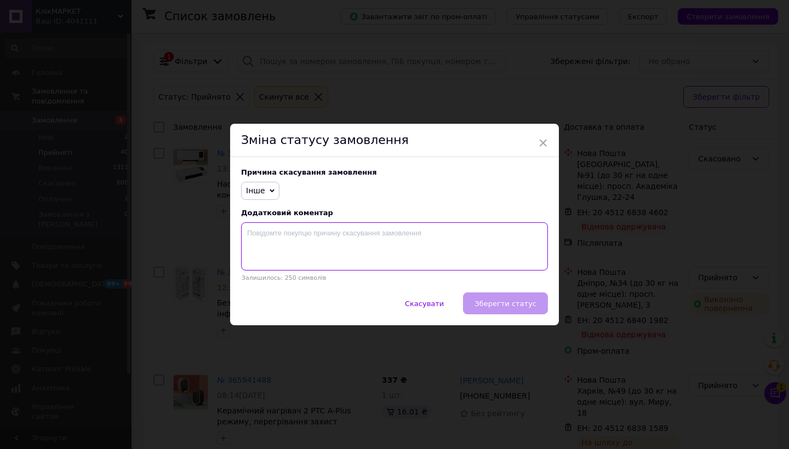
click at [358, 262] on textarea at bounding box center [394, 246] width 307 height 48
type textarea "відмова одержувача"
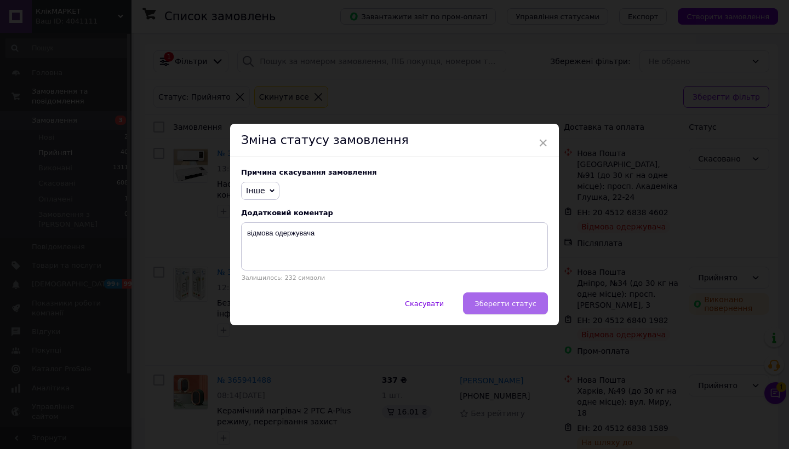
click at [493, 298] on button "Зберегти статус" at bounding box center [505, 304] width 85 height 22
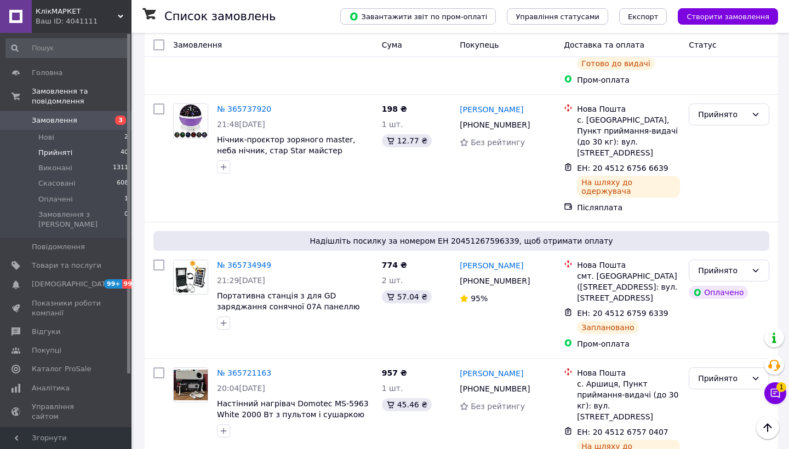
scroll to position [901, 0]
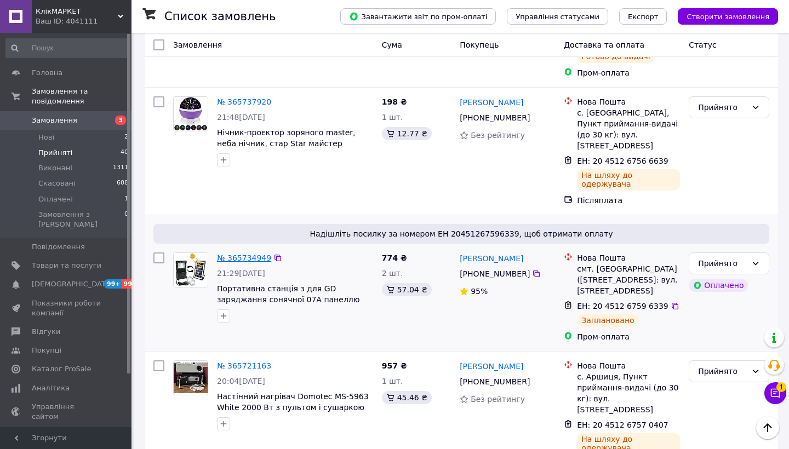
click at [255, 254] on link "№ 365734949" at bounding box center [244, 258] width 54 height 9
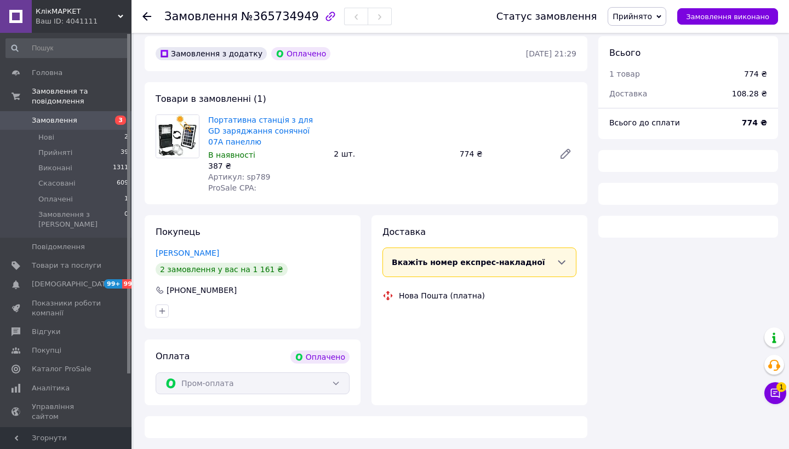
scroll to position [38, 0]
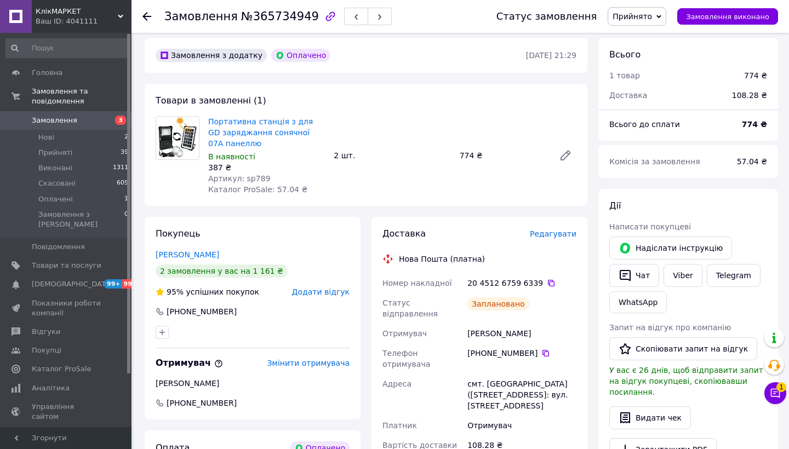
click at [548, 233] on span "Редагувати" at bounding box center [553, 234] width 47 height 9
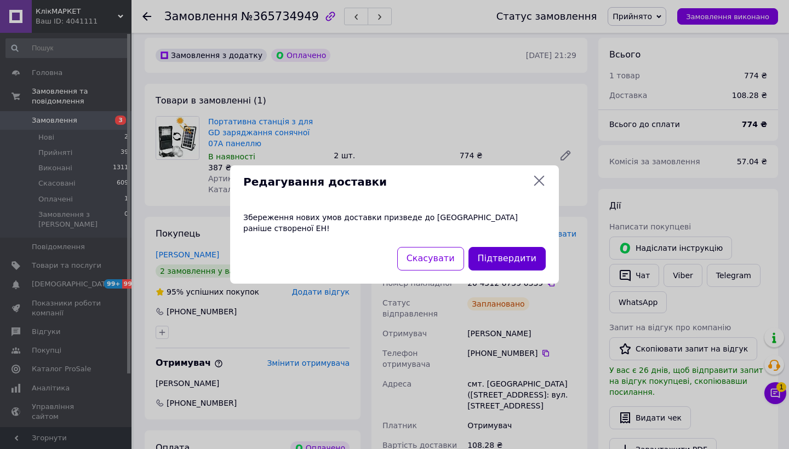
click at [513, 252] on button "Підтвердити" at bounding box center [506, 259] width 77 height 24
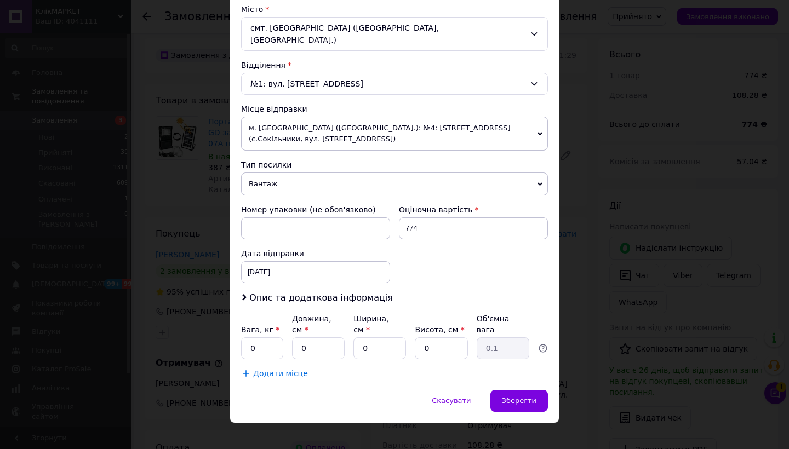
scroll to position [300, 0]
click at [509, 397] on span "Зберегти" at bounding box center [519, 401] width 35 height 8
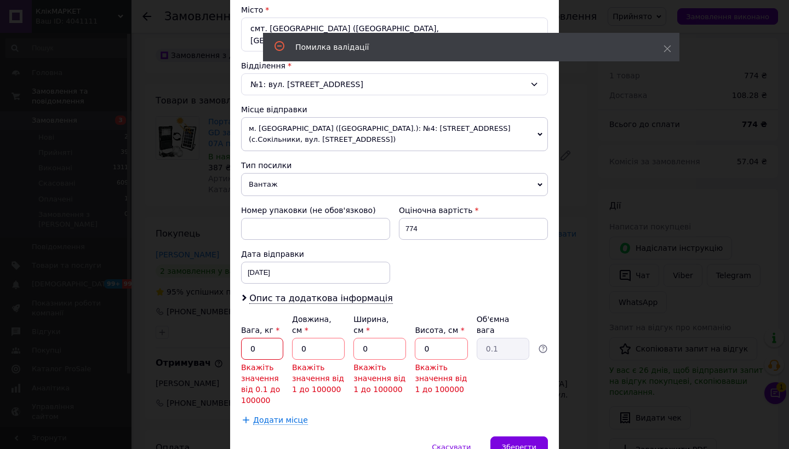
click at [262, 338] on input "0" at bounding box center [262, 349] width 42 height 22
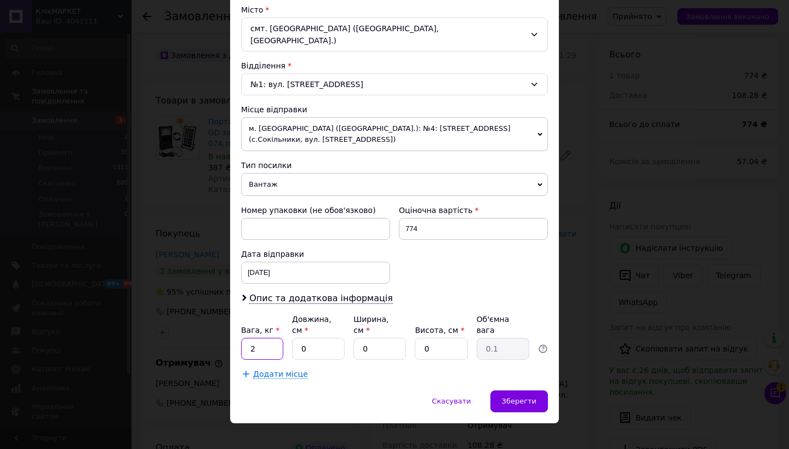
type input "2"
click at [308, 338] on input "0" at bounding box center [318, 349] width 53 height 22
type input "3"
type input "0.1"
type input "30"
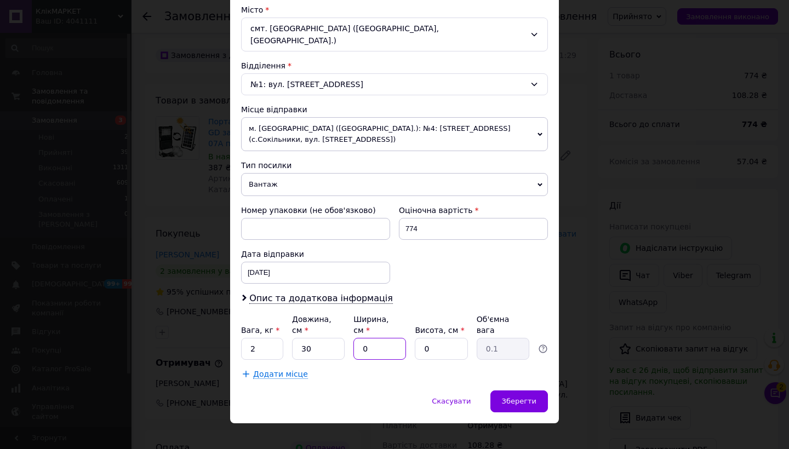
click at [368, 339] on input "0" at bounding box center [379, 349] width 53 height 22
type input "2"
type input "0.1"
type input "20"
click at [438, 339] on input "0" at bounding box center [441, 349] width 53 height 22
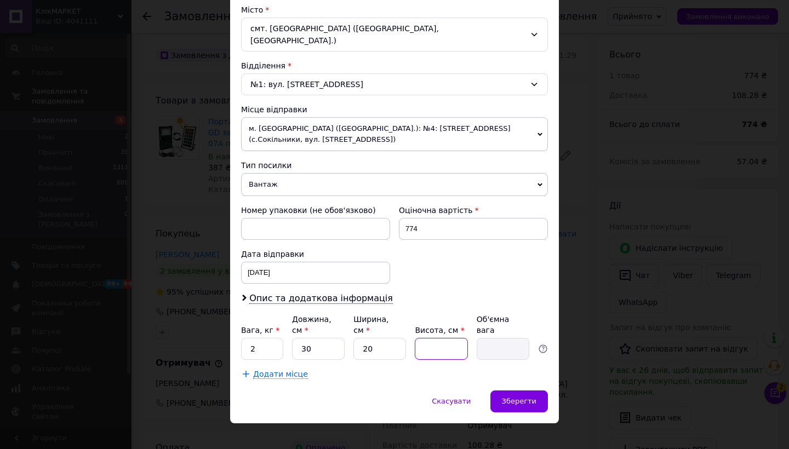
type input "5"
type input "0.75"
type input "5"
click at [511, 397] on span "Зберегти" at bounding box center [519, 401] width 35 height 8
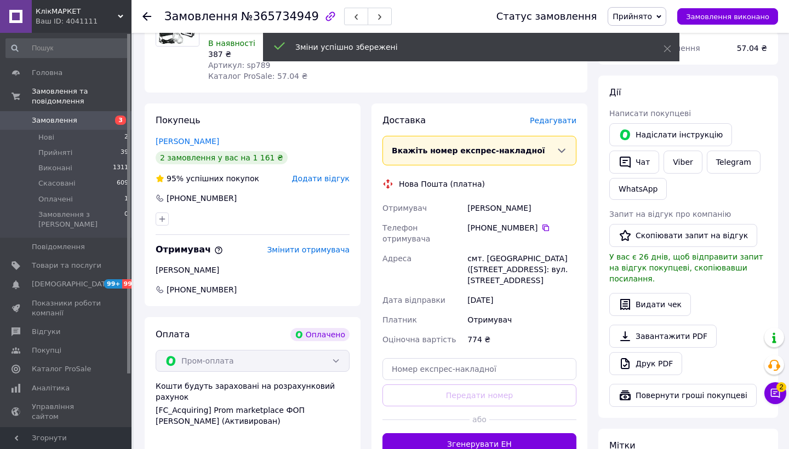
scroll to position [163, 0]
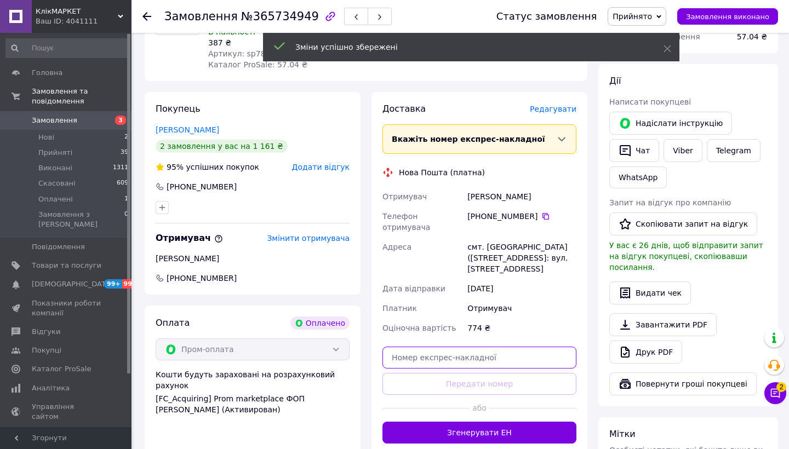
click at [504, 347] on input "text" at bounding box center [479, 358] width 194 height 22
paste input "20451268401935"
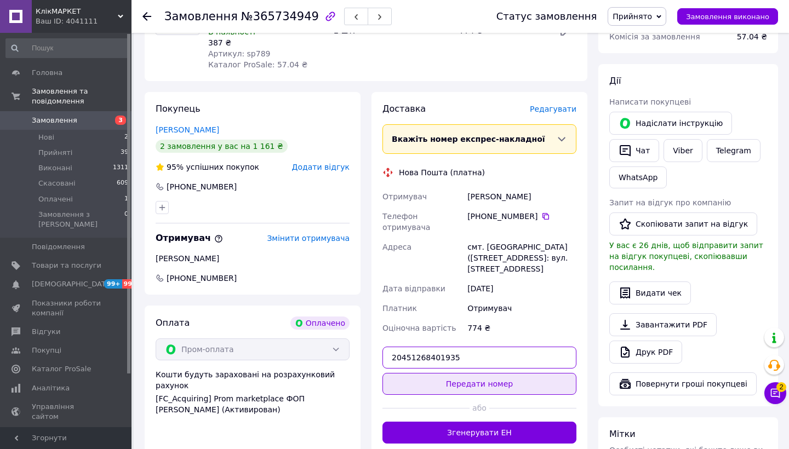
type input "20451268401935"
click at [510, 373] on button "Передати номер" at bounding box center [479, 384] width 194 height 22
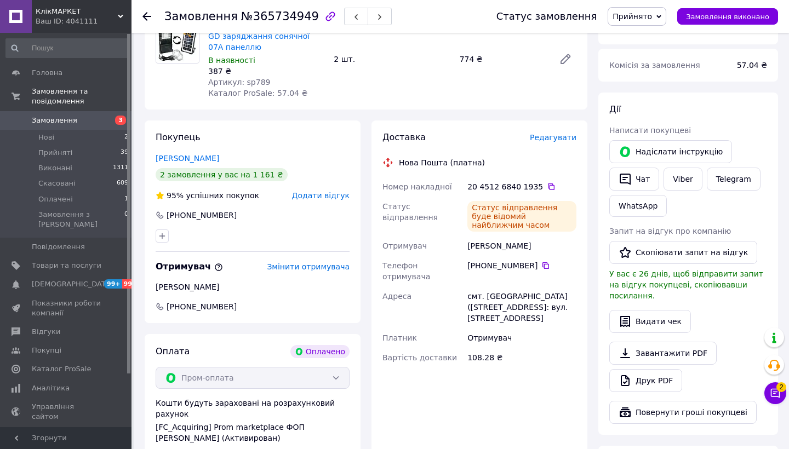
scroll to position [134, 0]
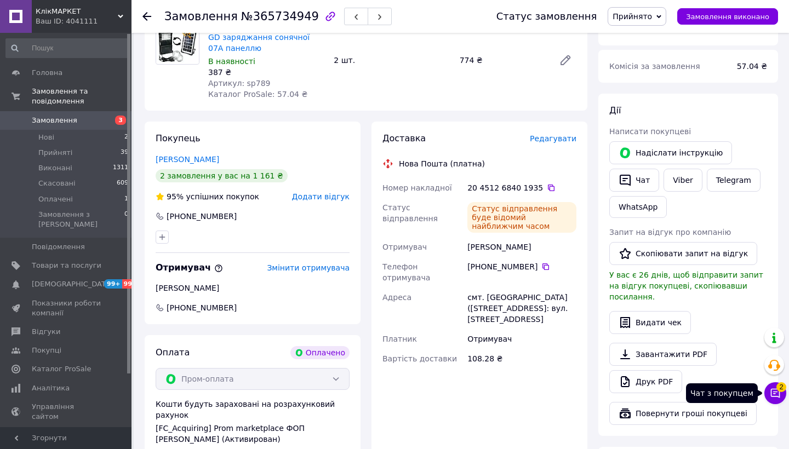
click at [776, 385] on span "2" at bounding box center [781, 387] width 10 height 10
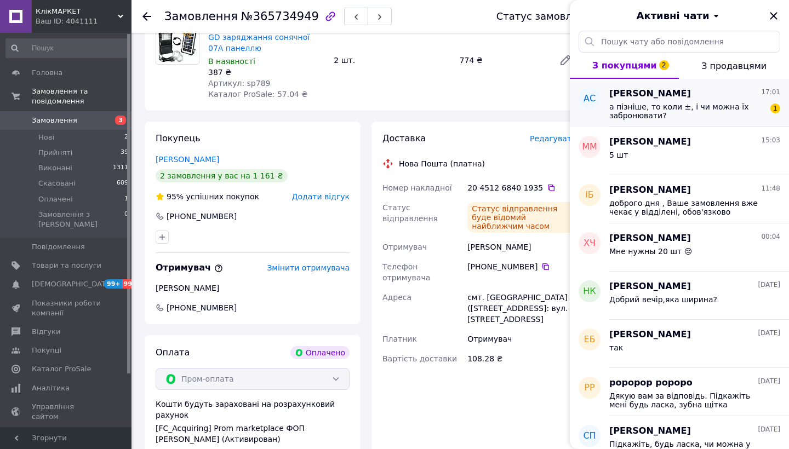
click at [731, 114] on span "а пізніше, то коли ±, і чи можна їх забронювати?" at bounding box center [687, 111] width 156 height 18
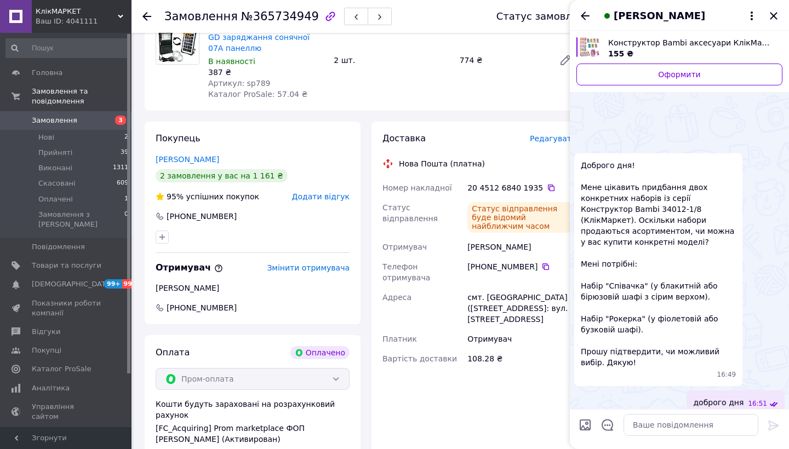
scroll to position [226, 0]
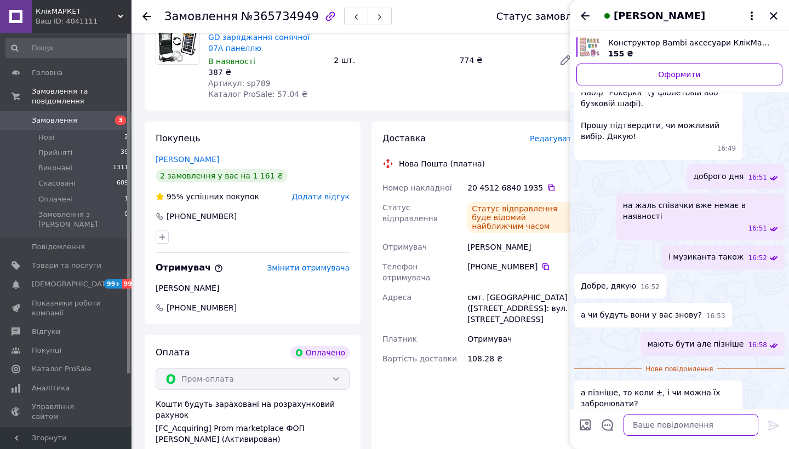
click at [676, 419] on textarea at bounding box center [691, 425] width 135 height 22
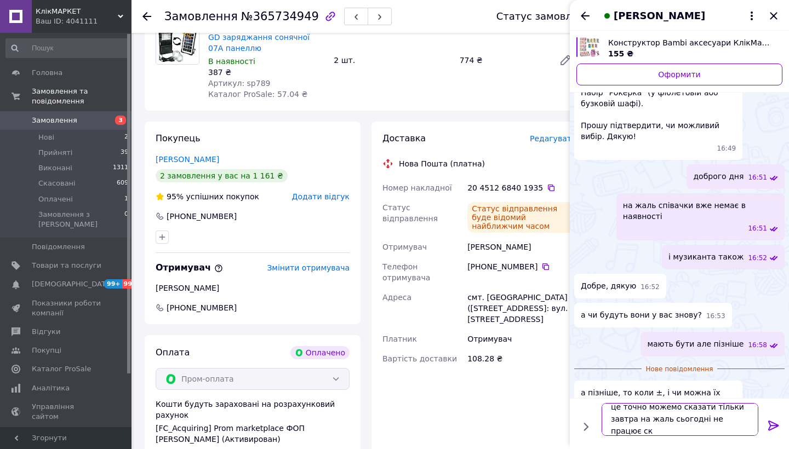
scroll to position [1, 0]
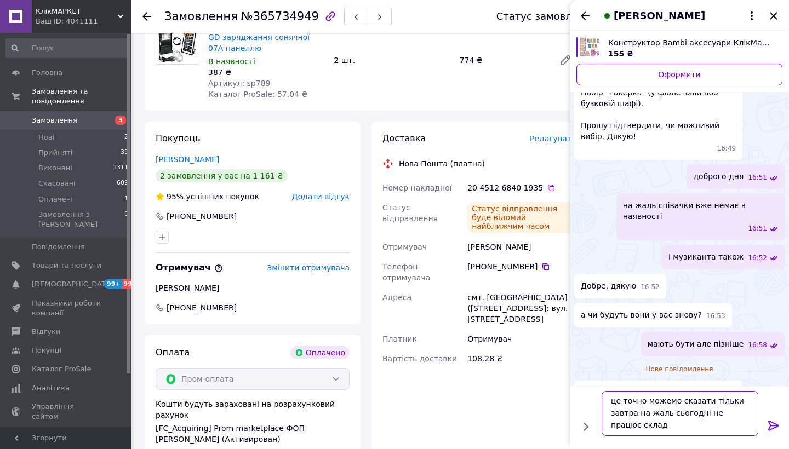
type textarea "це точно можемо сказати тільки завтра на жаль сьогодні не працює склад"
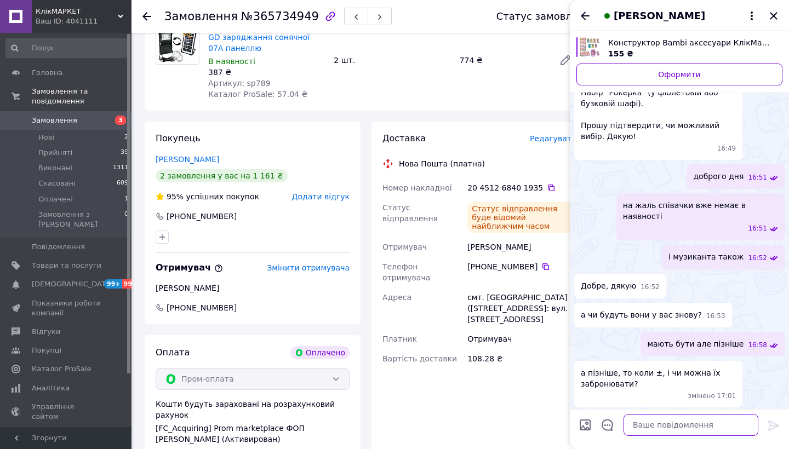
scroll to position [230, 0]
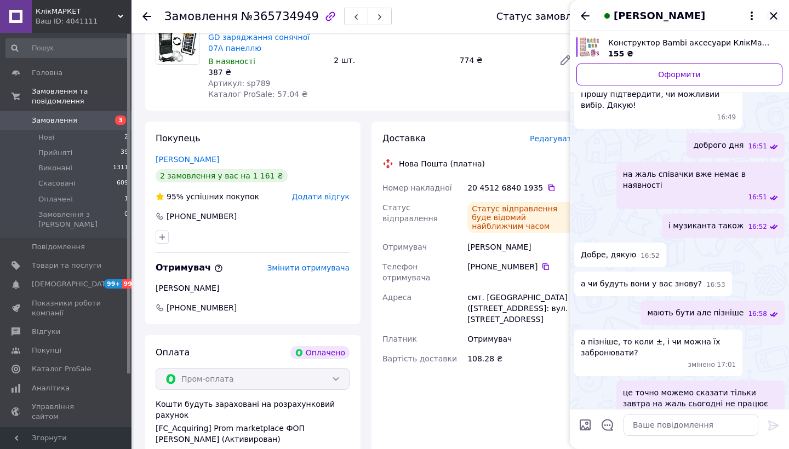
click at [775, 15] on icon "Закрити" at bounding box center [773, 15] width 13 height 13
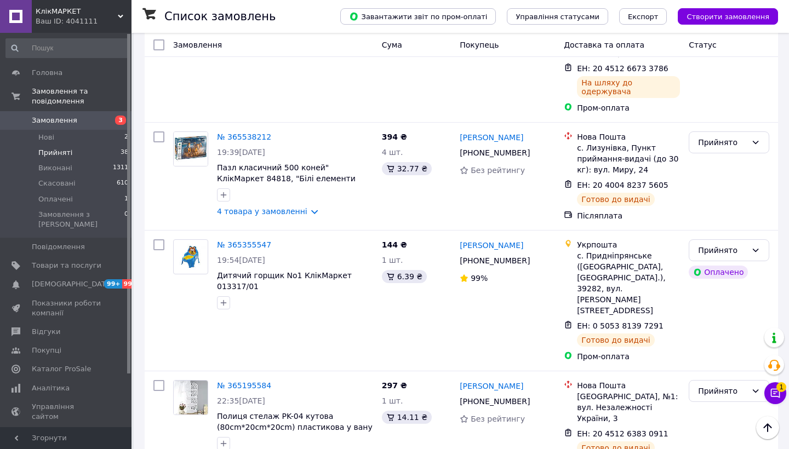
scroll to position [1528, 0]
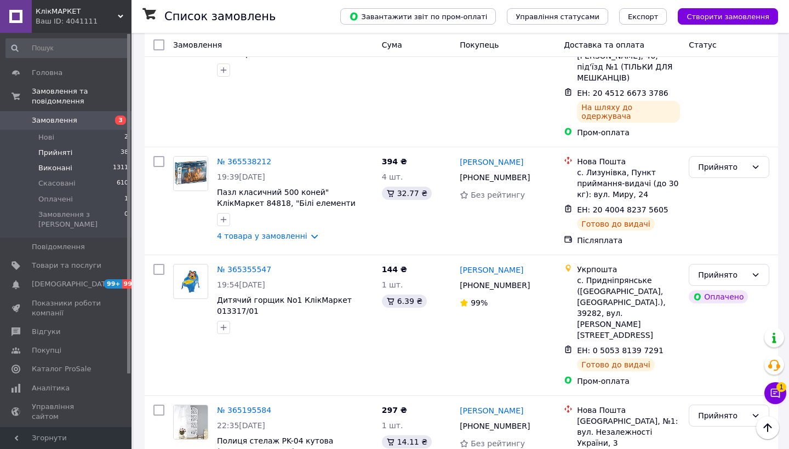
click at [111, 163] on li "Виконані 1311" at bounding box center [67, 168] width 135 height 15
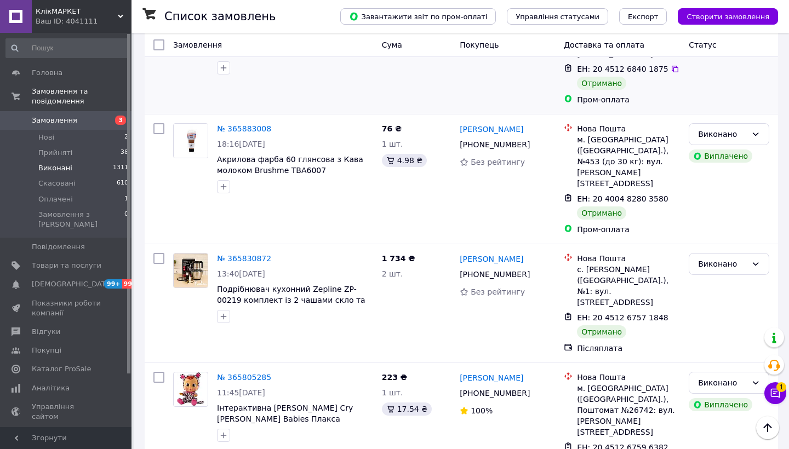
scroll to position [115, 0]
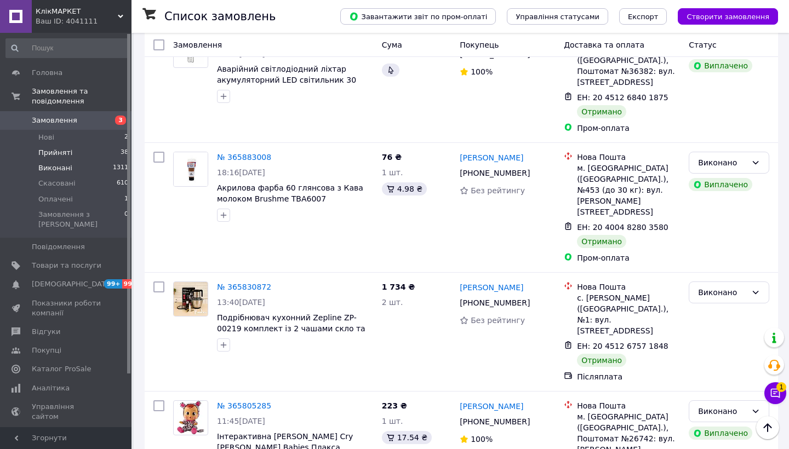
click at [104, 146] on li "Прийняті 38" at bounding box center [67, 152] width 135 height 15
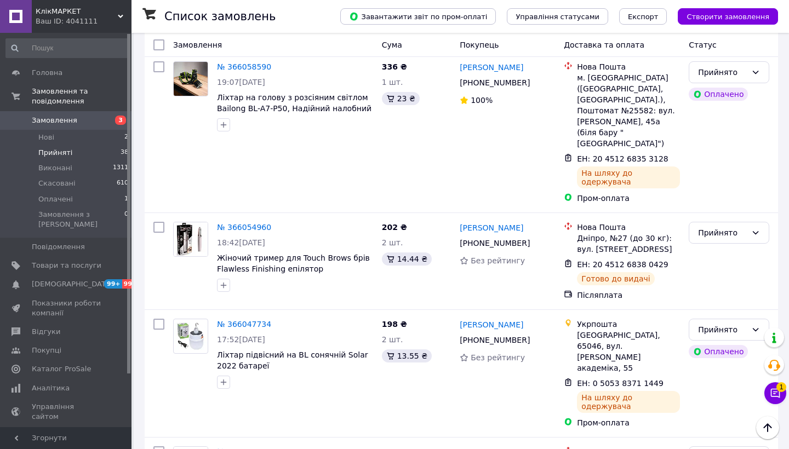
scroll to position [1935, 0]
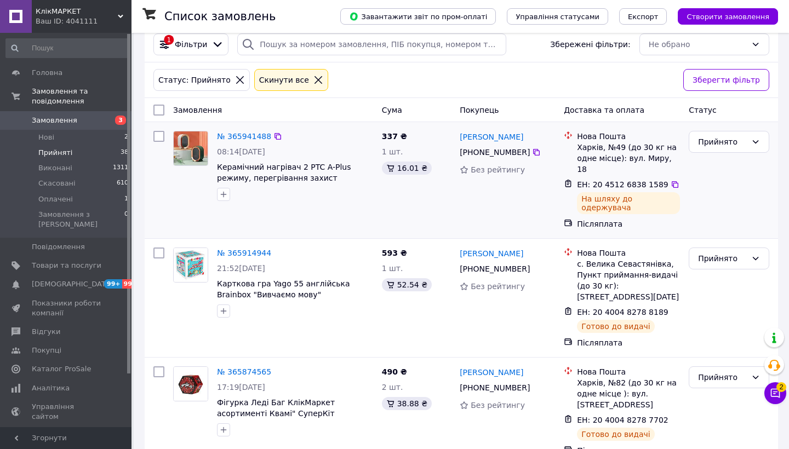
scroll to position [20, 0]
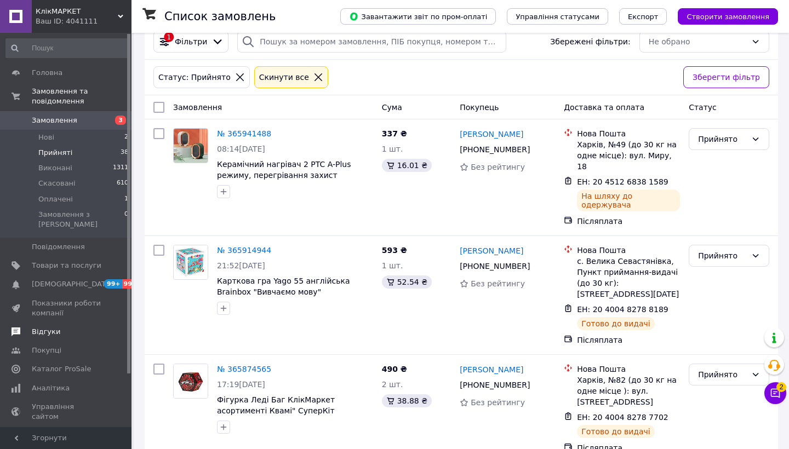
click at [48, 327] on span "Відгуки" at bounding box center [46, 332] width 28 height 10
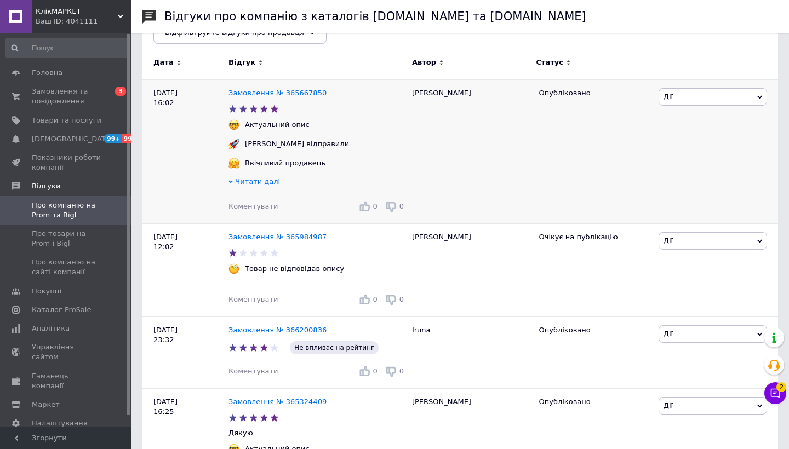
scroll to position [160, 0]
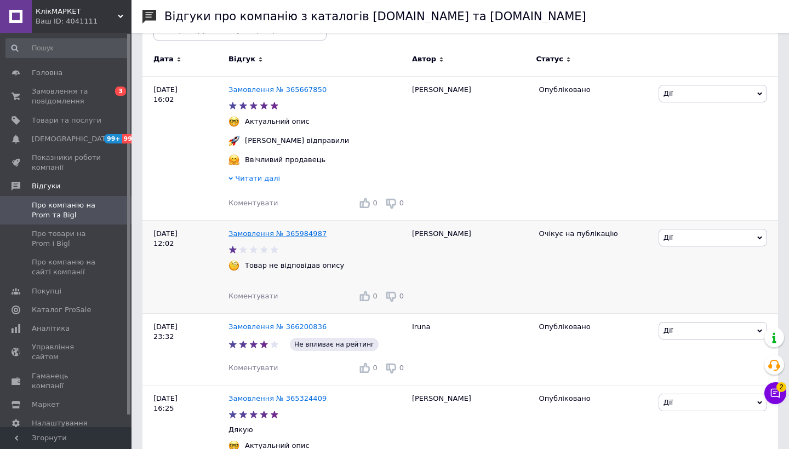
click at [267, 233] on link "Замовлення № 365984987" at bounding box center [277, 234] width 98 height 8
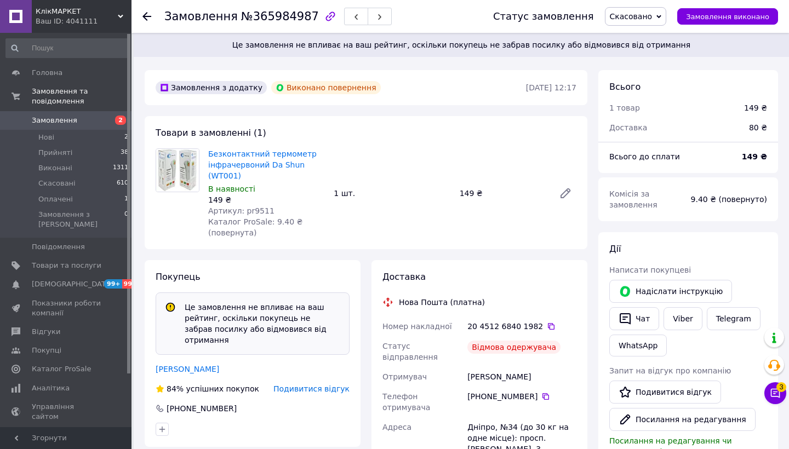
scroll to position [4, 0]
click at [78, 327] on span "Відгуки" at bounding box center [67, 332] width 70 height 10
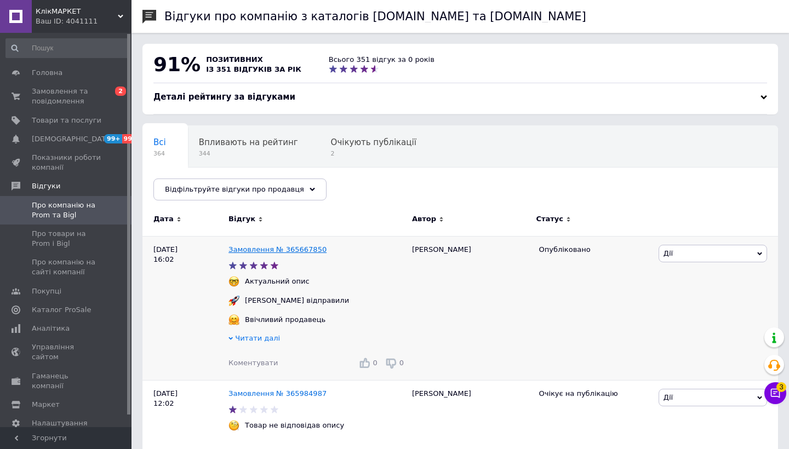
click at [282, 247] on link "Замовлення № 365667850" at bounding box center [277, 249] width 98 height 8
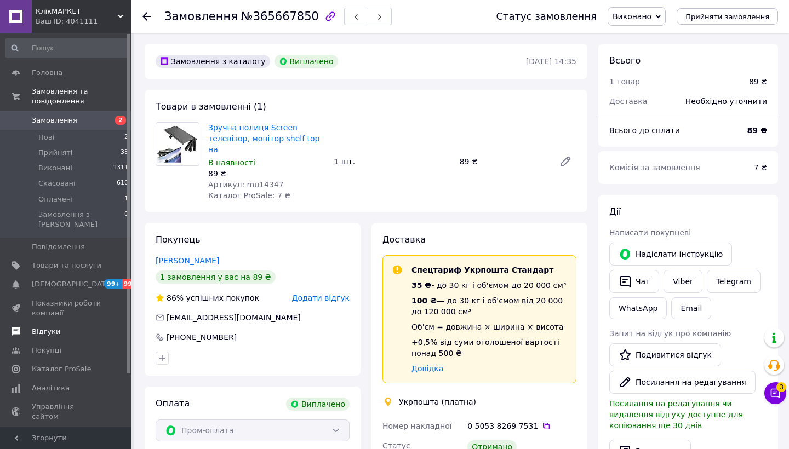
click at [60, 327] on span "Відгуки" at bounding box center [67, 332] width 70 height 10
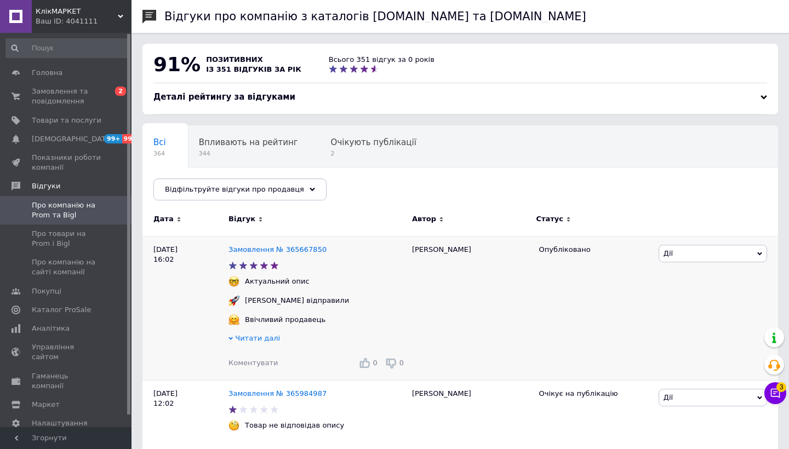
click at [242, 363] on span "Коментувати" at bounding box center [252, 363] width 49 height 8
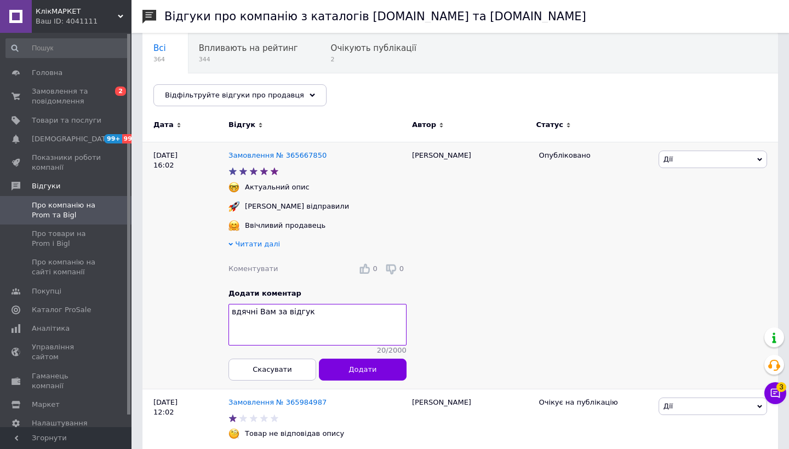
scroll to position [141, 0]
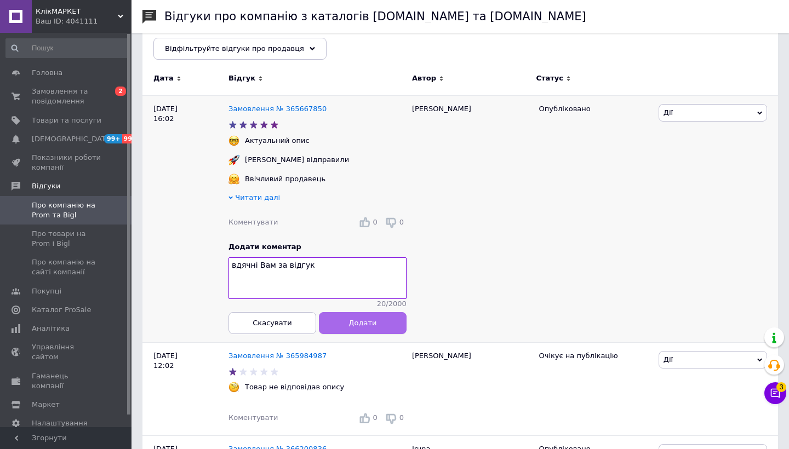
type textarea "вдячні Вам за відгук"
click at [378, 323] on button "Додати" at bounding box center [363, 323] width 88 height 22
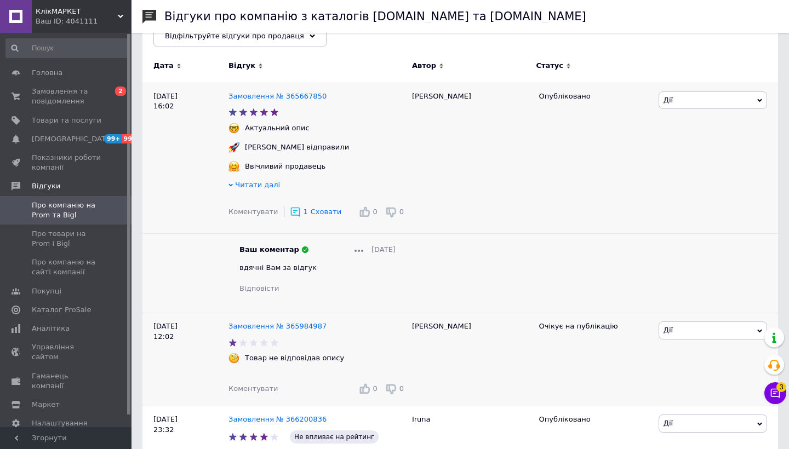
scroll to position [119, 0]
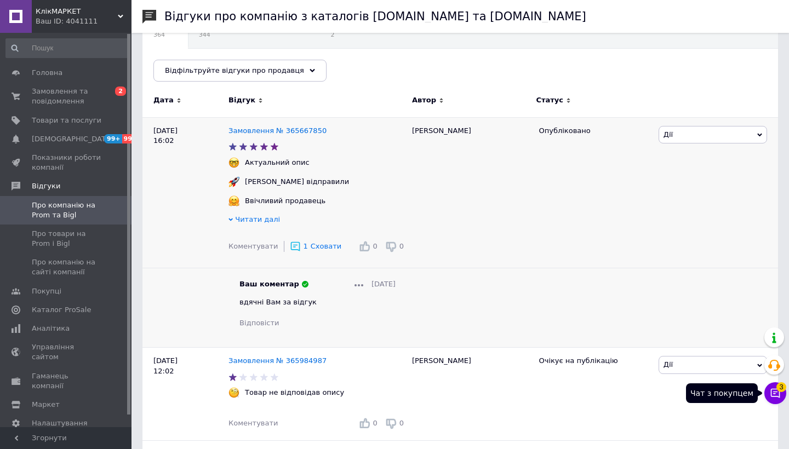
click at [769, 393] on button "Чат з покупцем 3" at bounding box center [775, 393] width 22 height 22
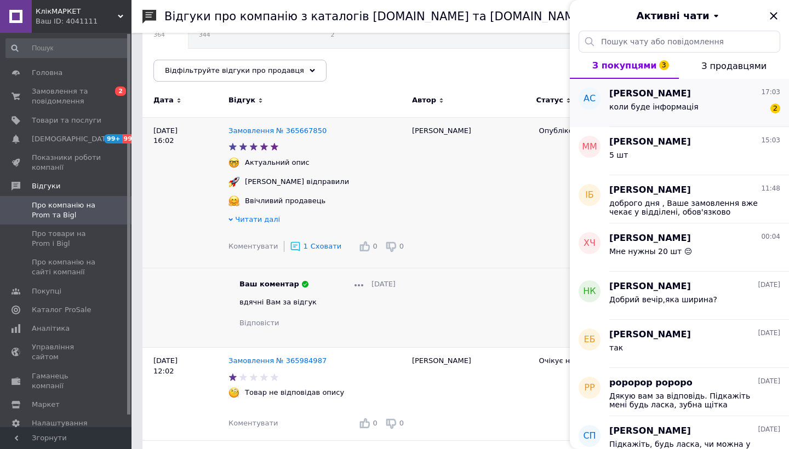
click at [747, 121] on div "[PERSON_NAME] 17:03 коли буде інформація 2" at bounding box center [699, 103] width 180 height 48
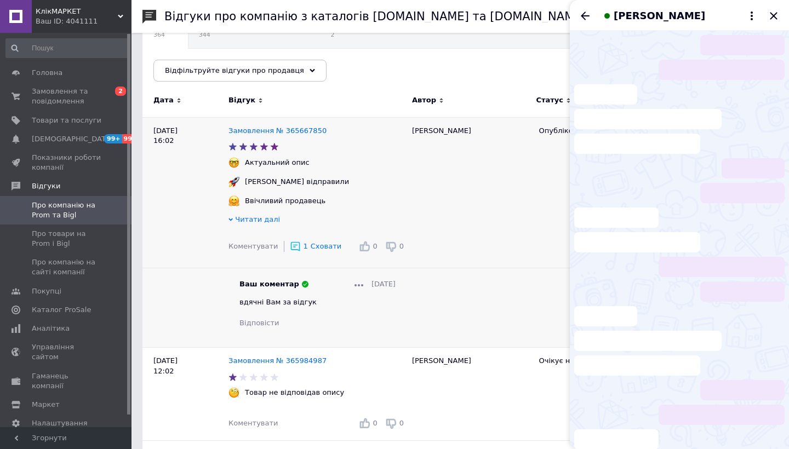
scroll to position [335, 0]
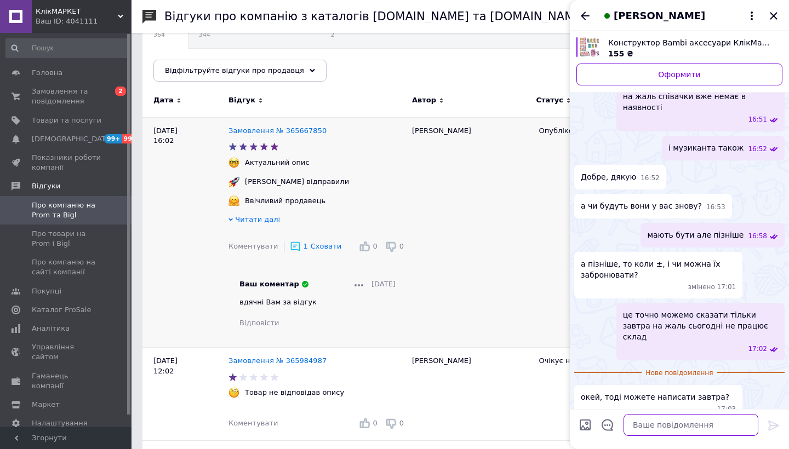
click at [667, 431] on textarea at bounding box center [691, 425] width 135 height 22
type textarea "добре"
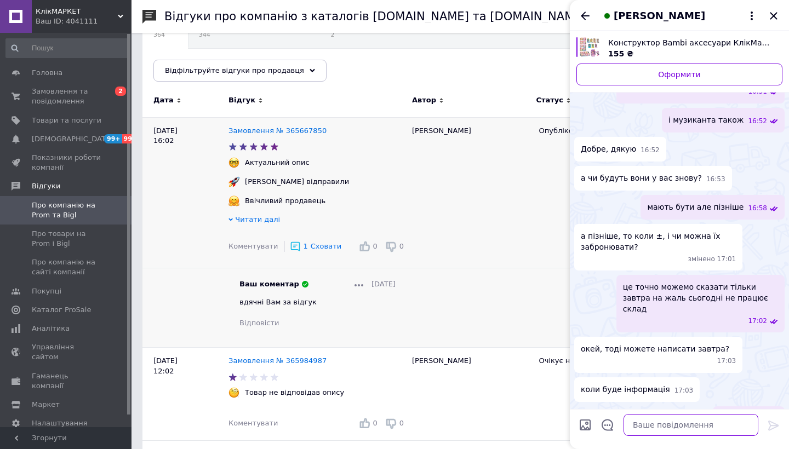
scroll to position [317, 0]
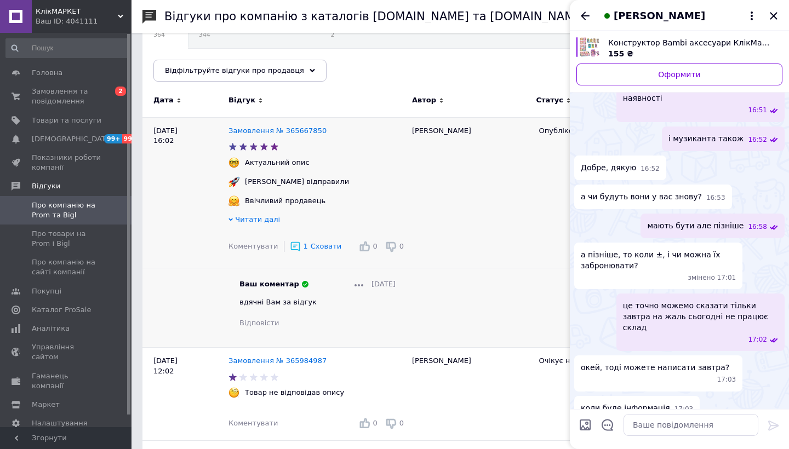
click at [778, 2] on div "[PERSON_NAME]" at bounding box center [679, 15] width 219 height 31
click at [777, 12] on icon "Закрити" at bounding box center [773, 15] width 13 height 13
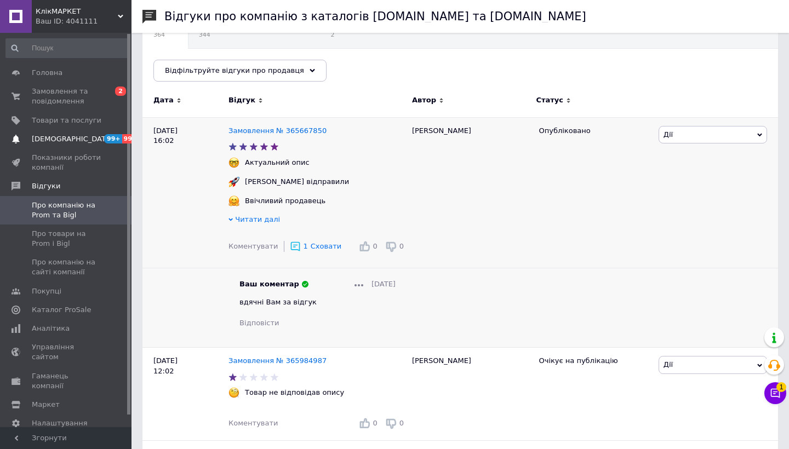
click at [61, 142] on span "[DEMOGRAPHIC_DATA]" at bounding box center [72, 139] width 81 height 10
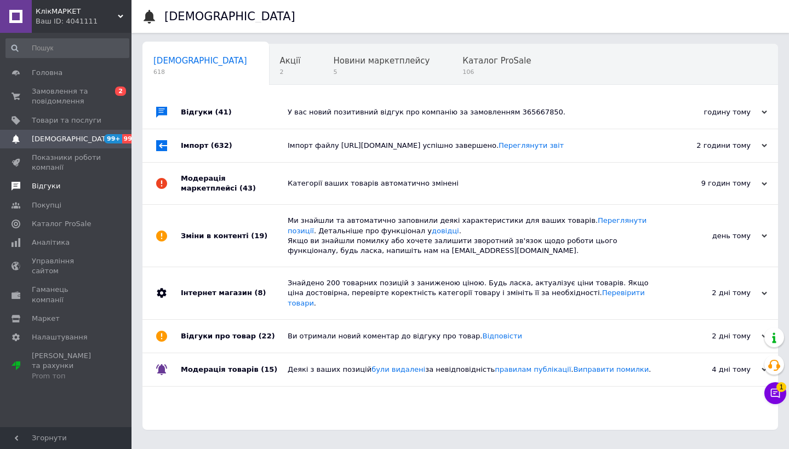
click at [53, 192] on link "Відгуки" at bounding box center [67, 186] width 135 height 19
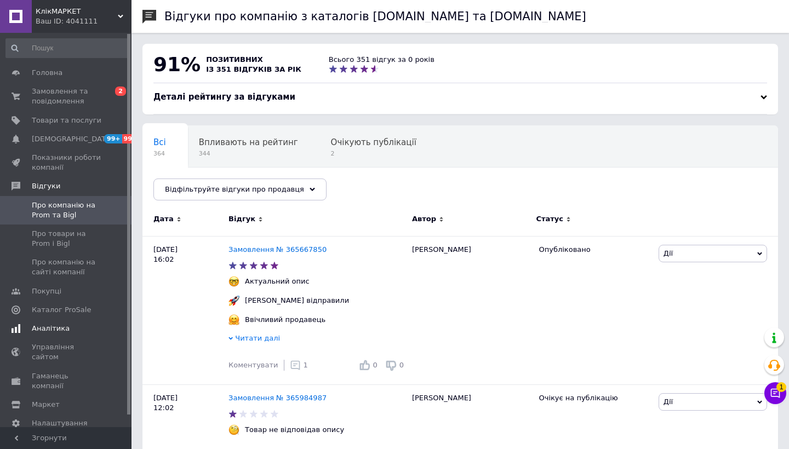
click at [72, 325] on span "Аналітика" at bounding box center [67, 329] width 70 height 10
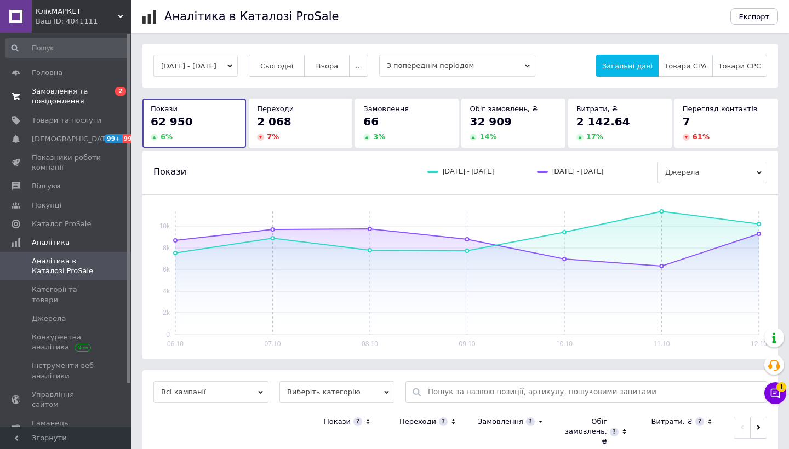
click at [68, 101] on span "Замовлення та повідомлення" at bounding box center [67, 97] width 70 height 20
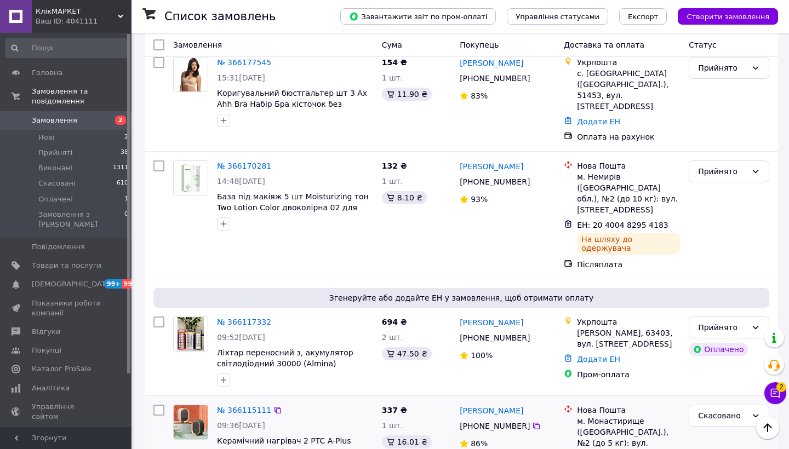
scroll to position [1891, 0]
click at [98, 139] on li "Нові 2" at bounding box center [67, 137] width 135 height 15
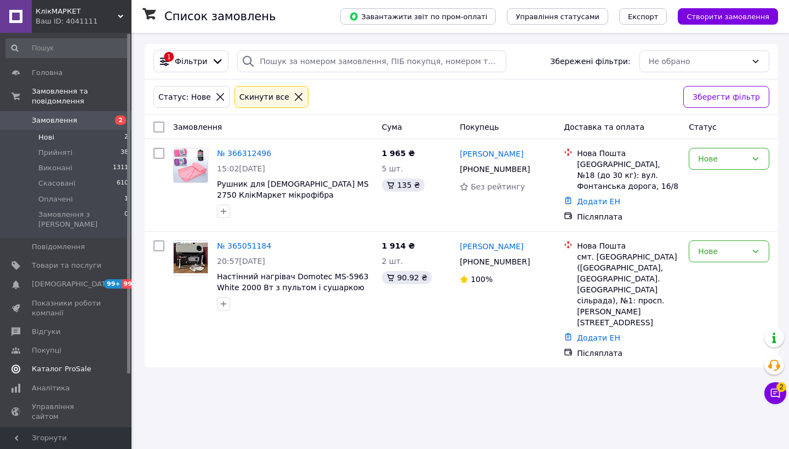
click at [58, 364] on span "Каталог ProSale" at bounding box center [61, 369] width 59 height 10
